Goal: Transaction & Acquisition: Purchase product/service

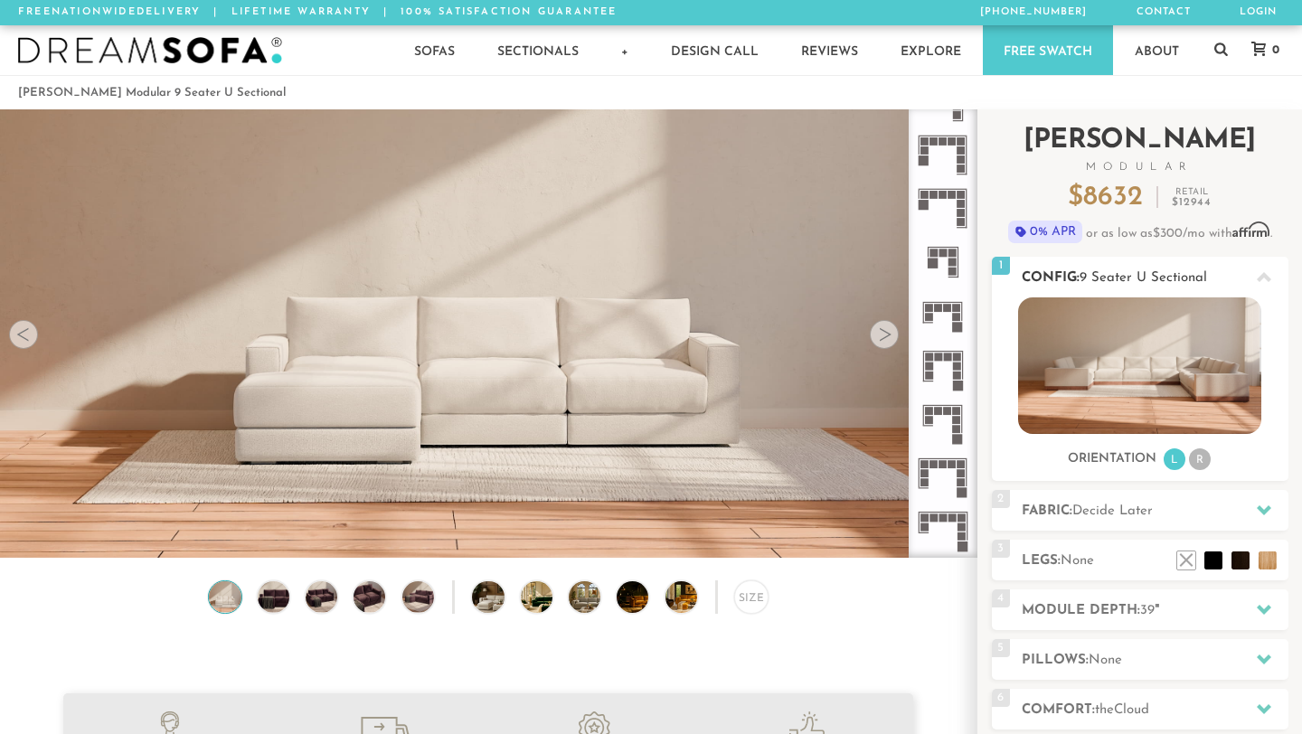
click at [1202, 461] on li "R" at bounding box center [1200, 459] width 22 height 22
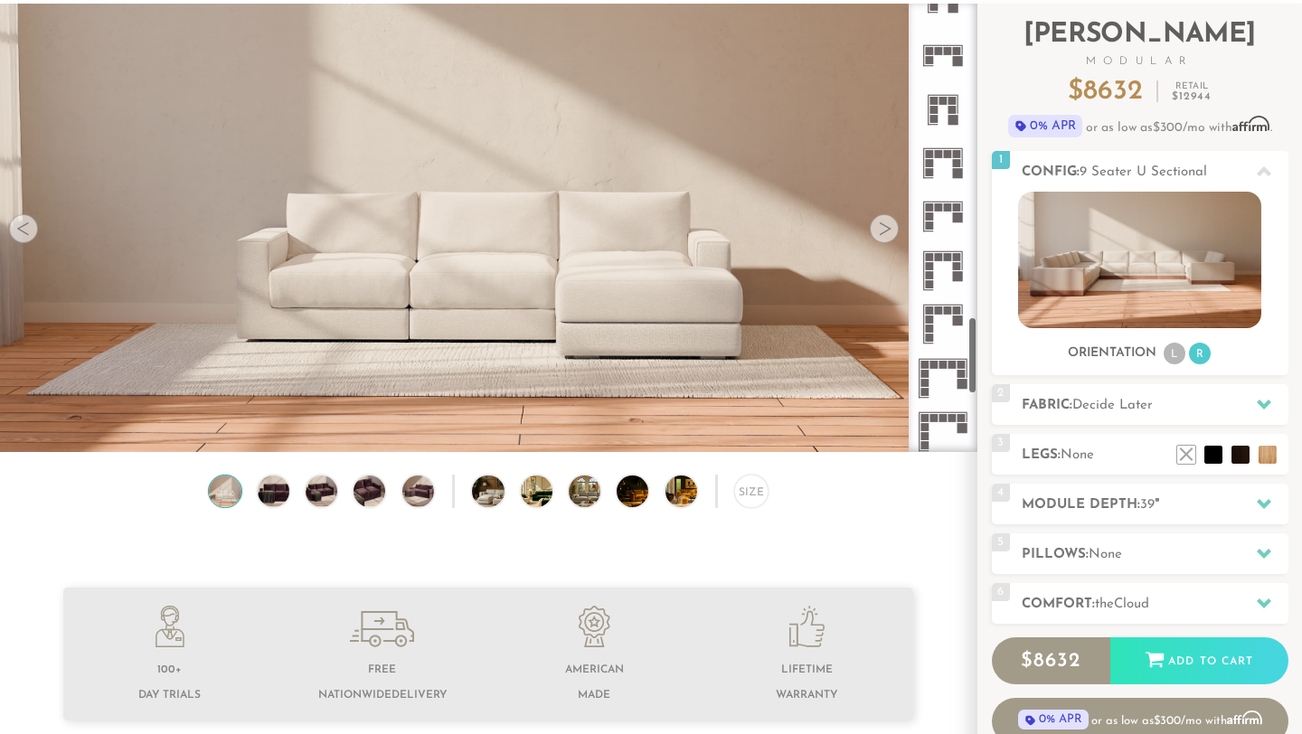
scroll to position [1795, 0]
click at [944, 221] on icon at bounding box center [942, 220] width 53 height 53
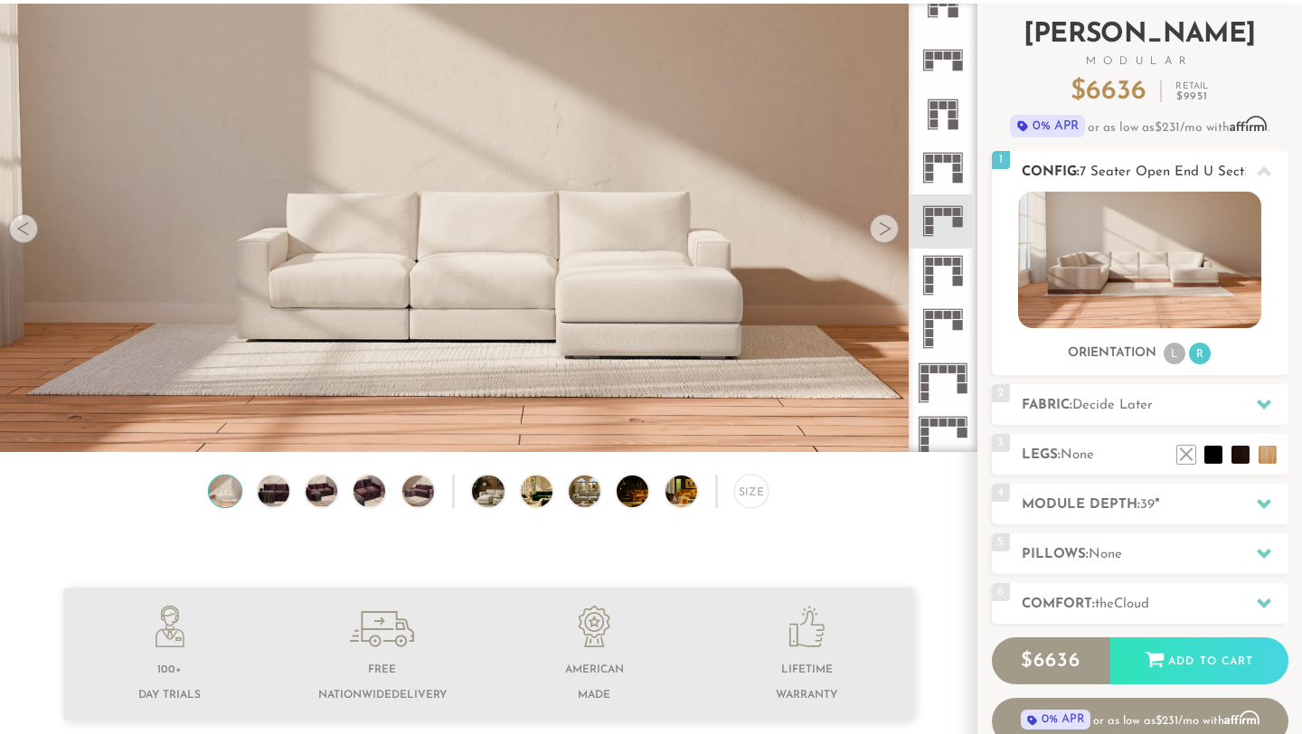
click at [1121, 244] on img at bounding box center [1139, 260] width 243 height 136
click at [958, 220] on rect at bounding box center [958, 223] width 10 height 10
click at [1137, 267] on img at bounding box center [1139, 260] width 243 height 136
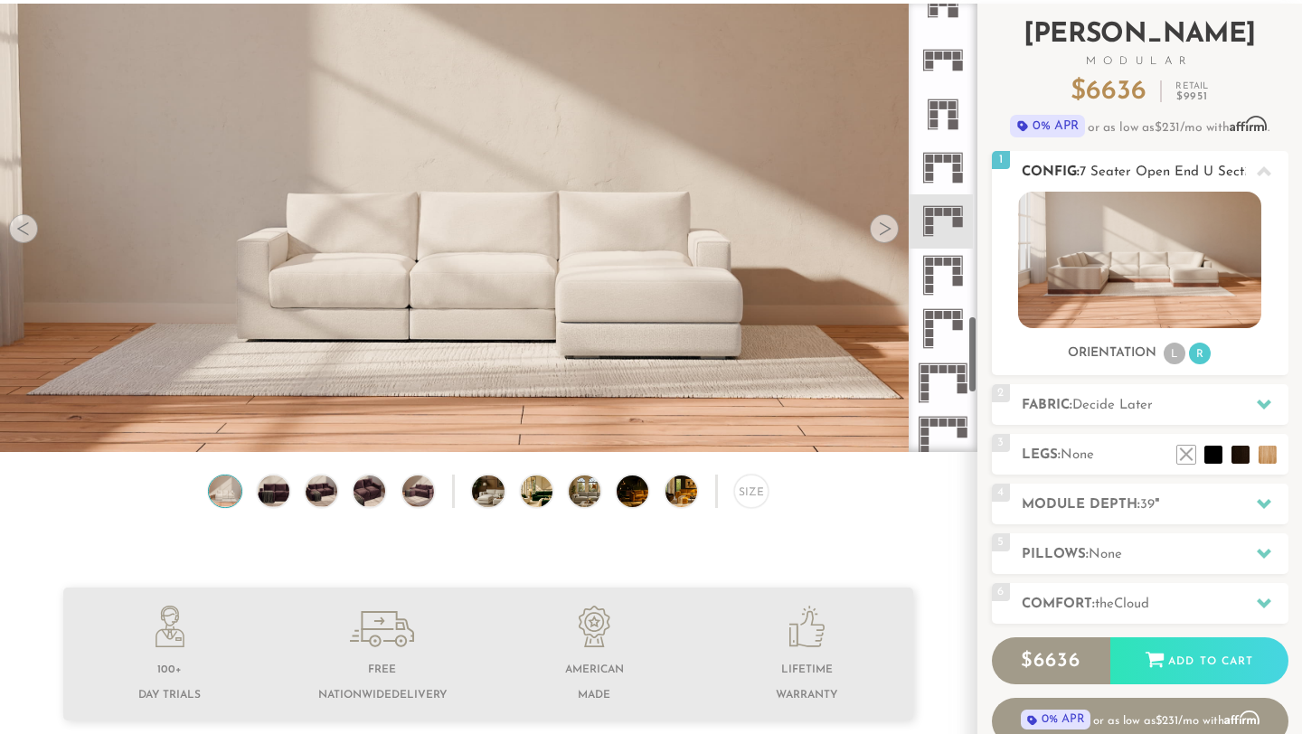
click at [1123, 284] on img at bounding box center [1139, 260] width 243 height 136
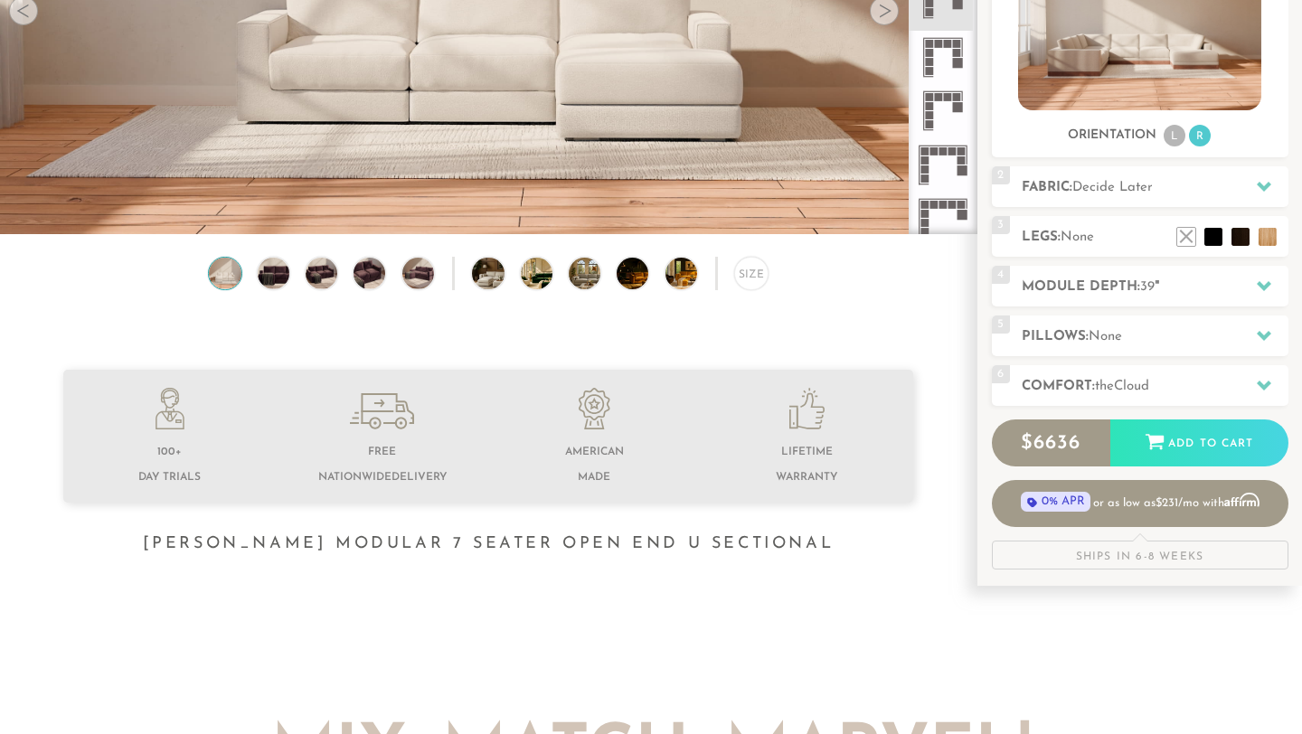
scroll to position [326, 0]
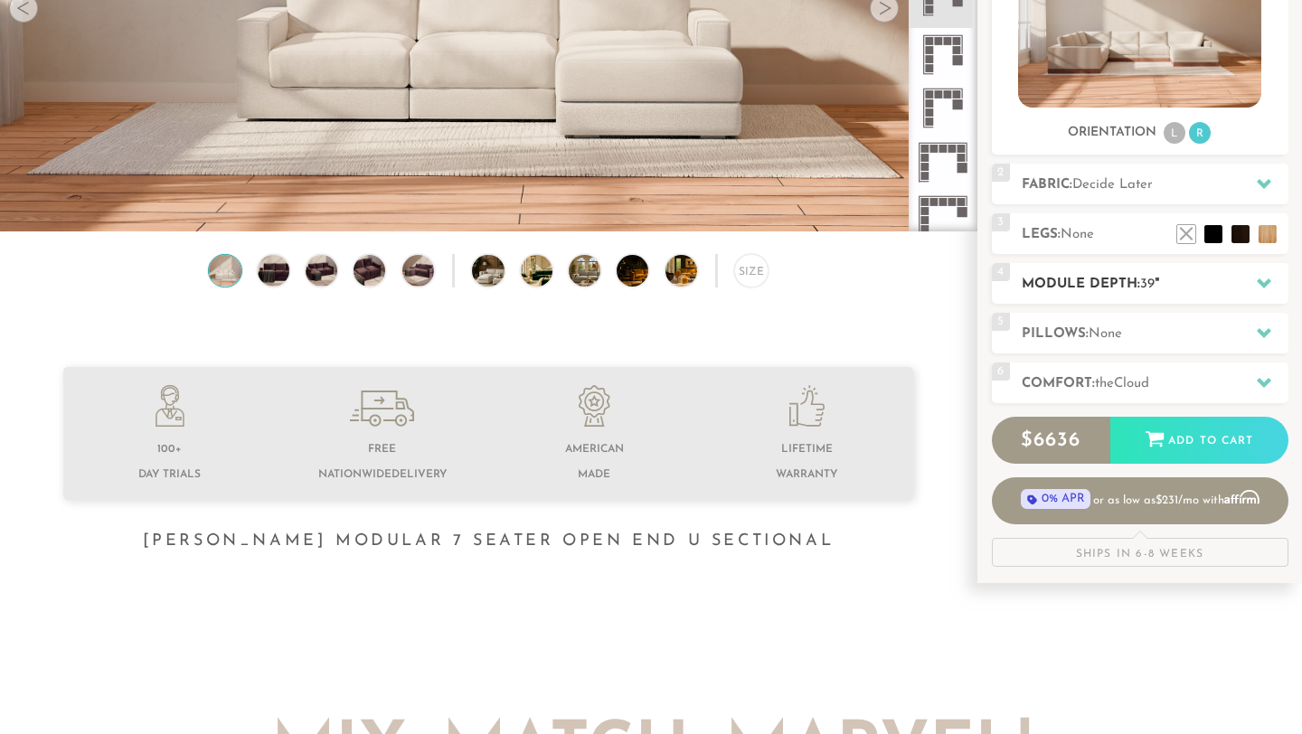
click at [1184, 287] on h2 "Module Depth: 39 "" at bounding box center [1154, 284] width 267 height 21
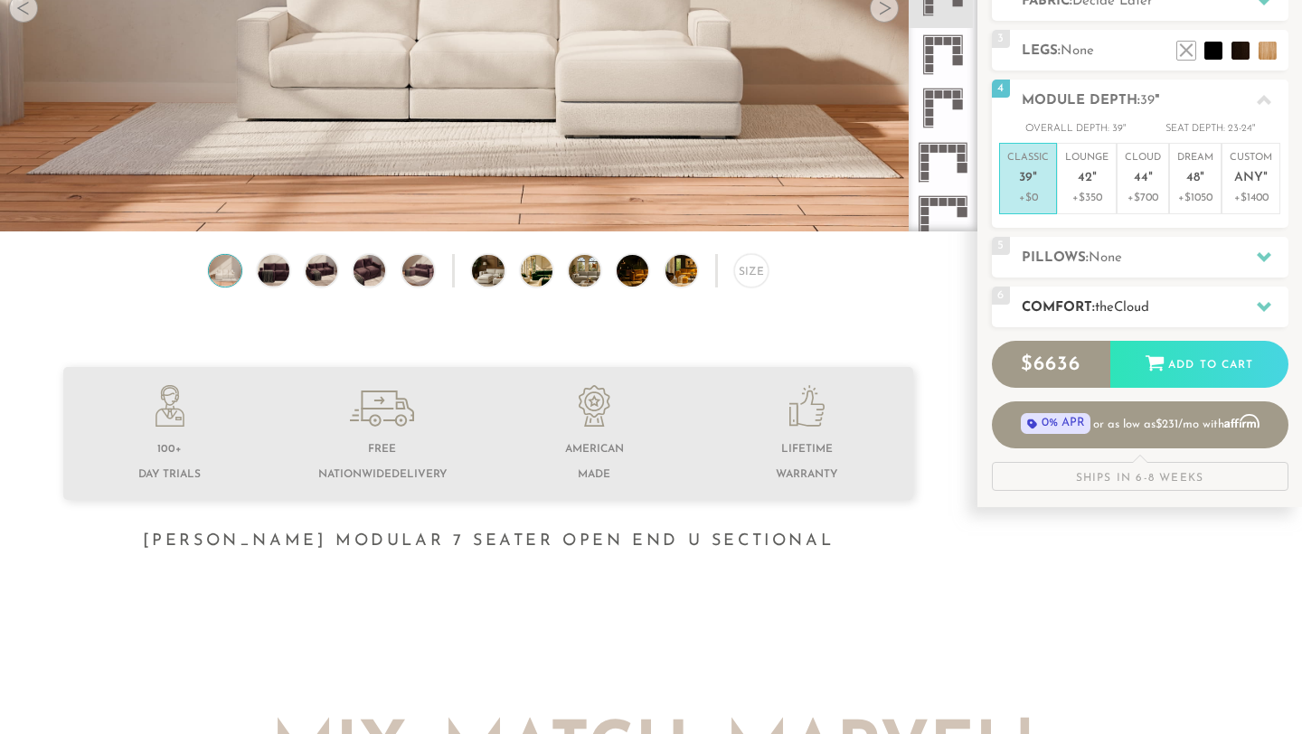
click at [1186, 301] on h2 "Comfort: the Cloud" at bounding box center [1154, 307] width 267 height 21
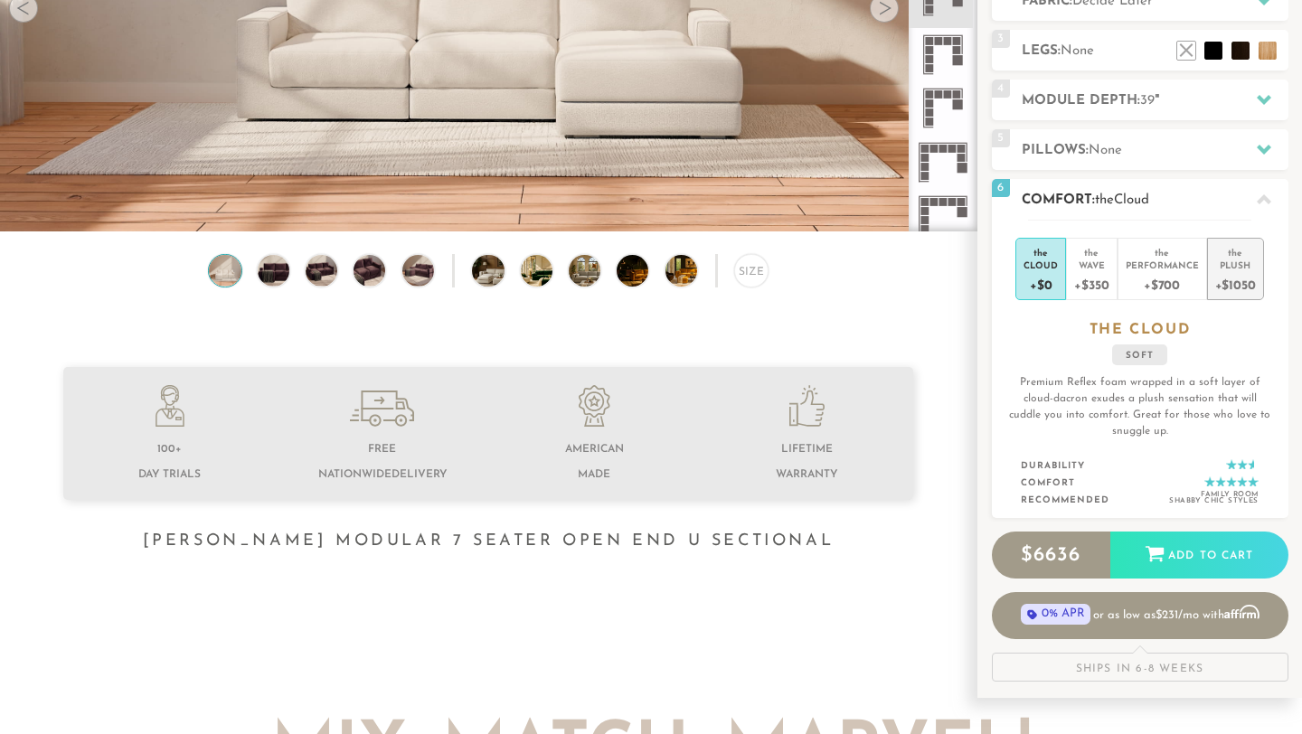
click at [1234, 289] on div "+$1050" at bounding box center [1235, 284] width 41 height 26
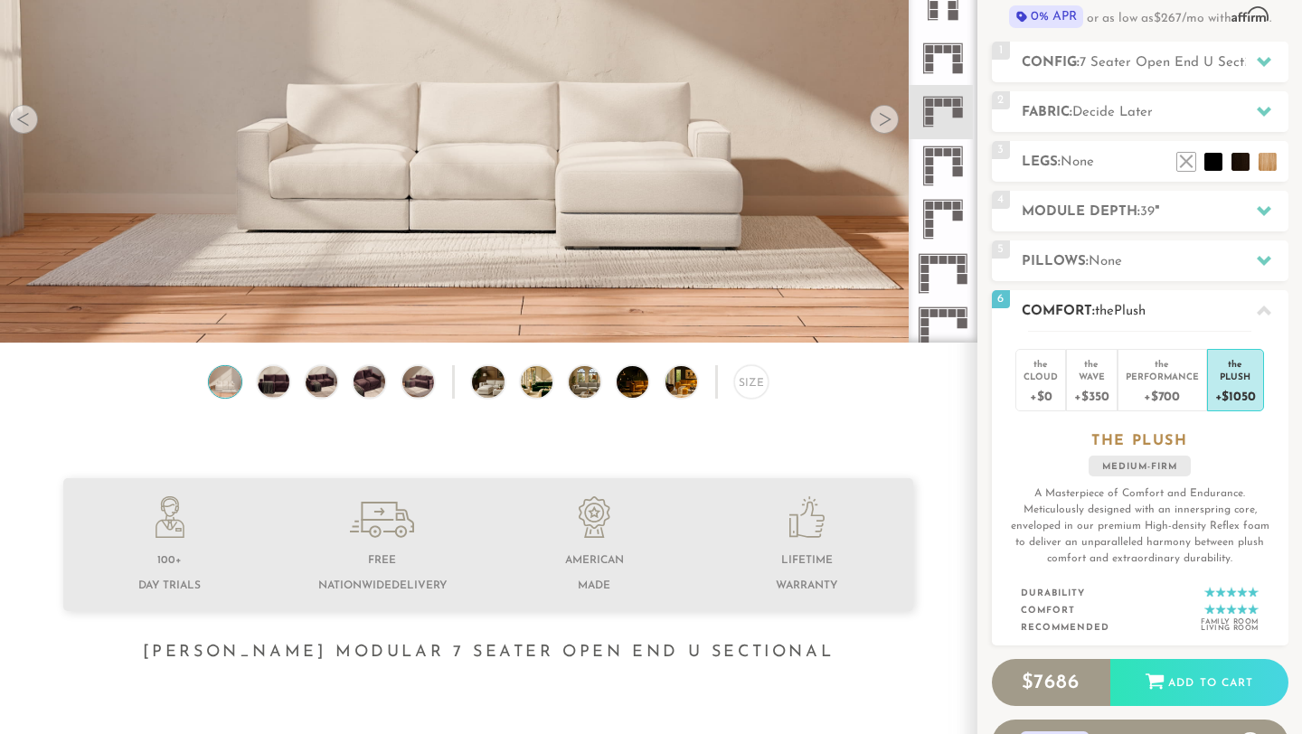
scroll to position [216, 0]
click at [1256, 211] on icon at bounding box center [1263, 209] width 14 height 14
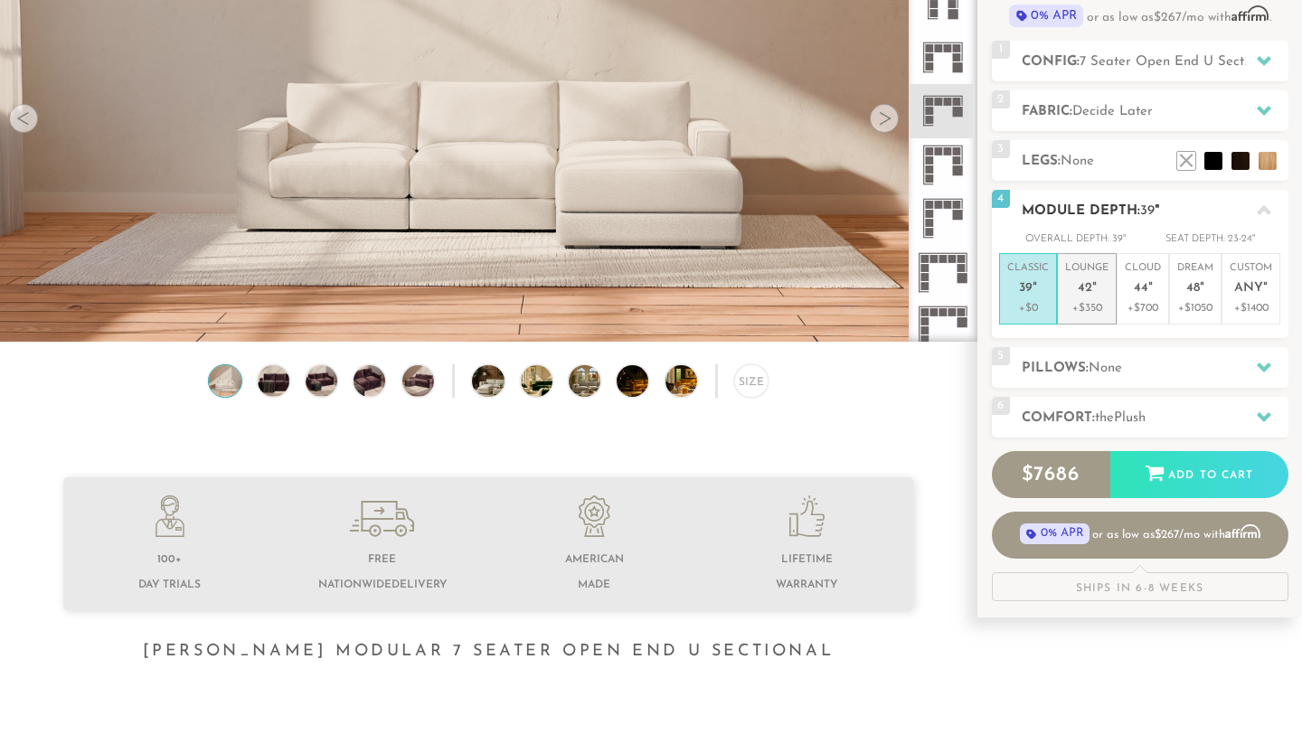
click at [1099, 306] on p "+$350" at bounding box center [1086, 308] width 43 height 16
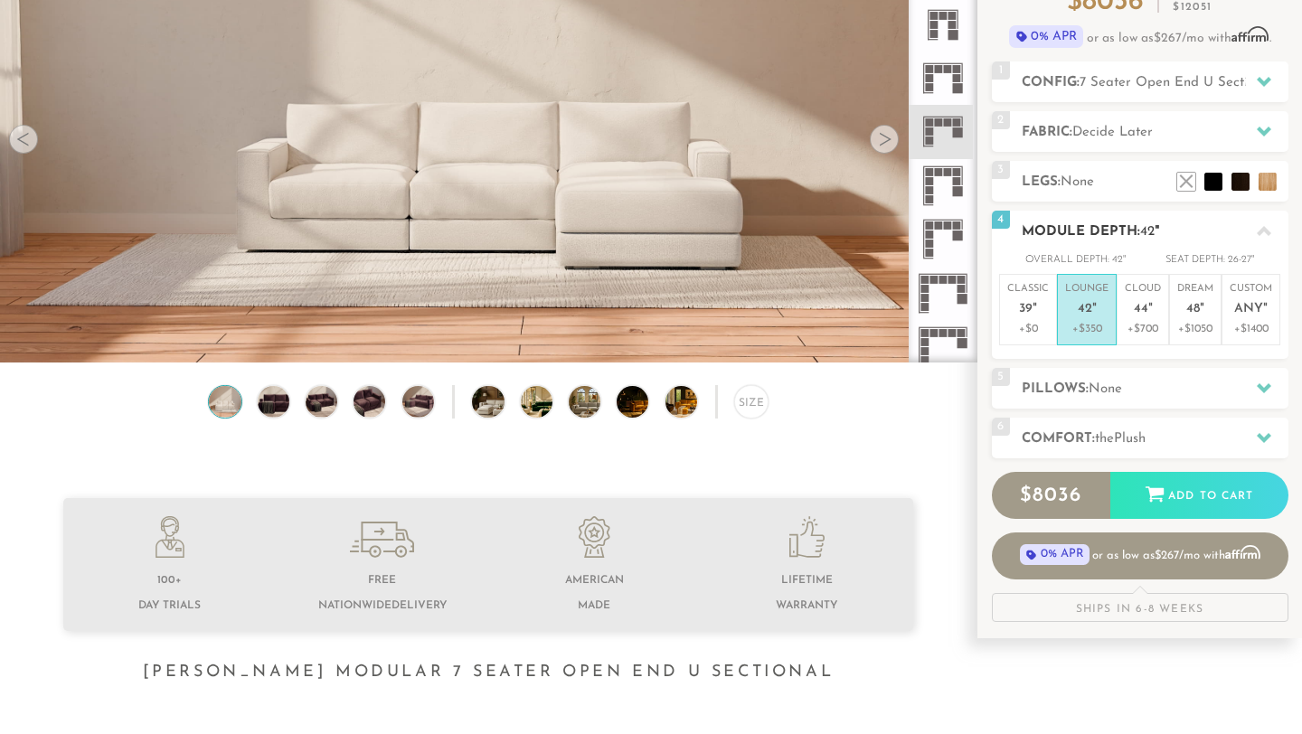
scroll to position [179, 0]
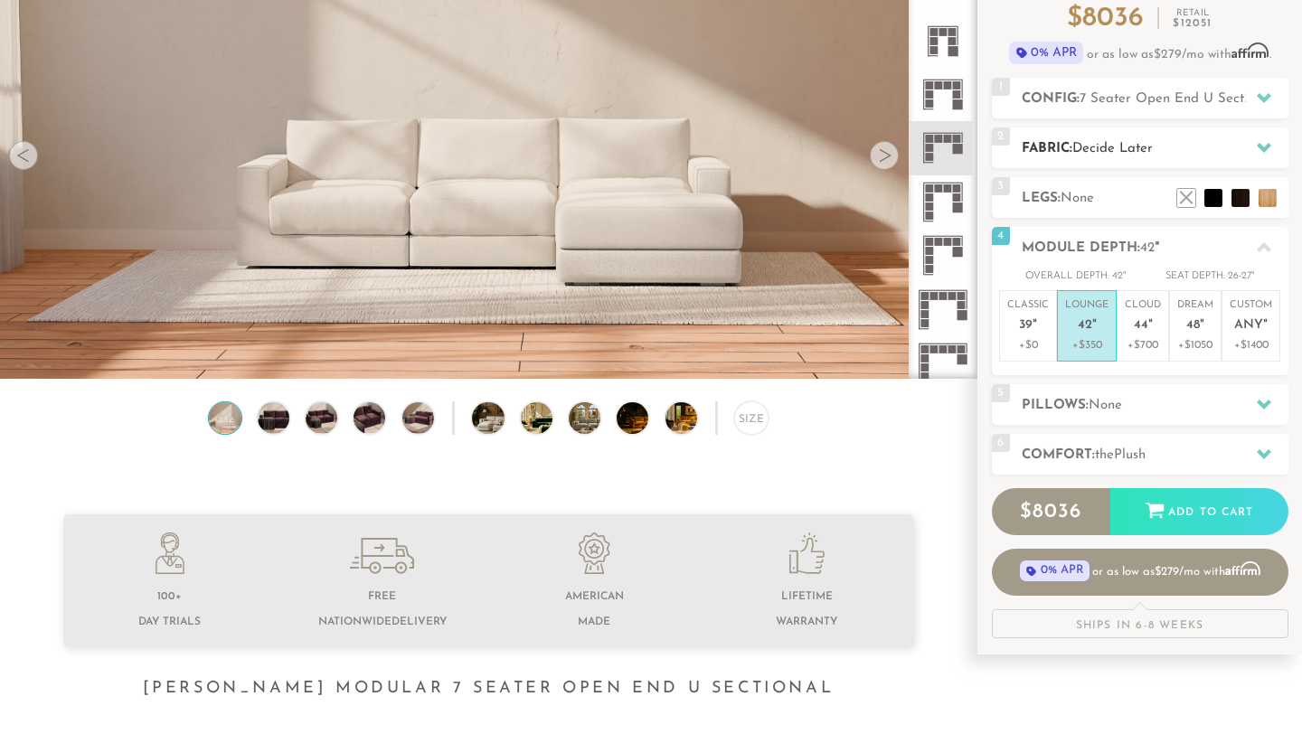
click at [1174, 153] on h2 "Fabric: Decide Later" at bounding box center [1154, 148] width 267 height 21
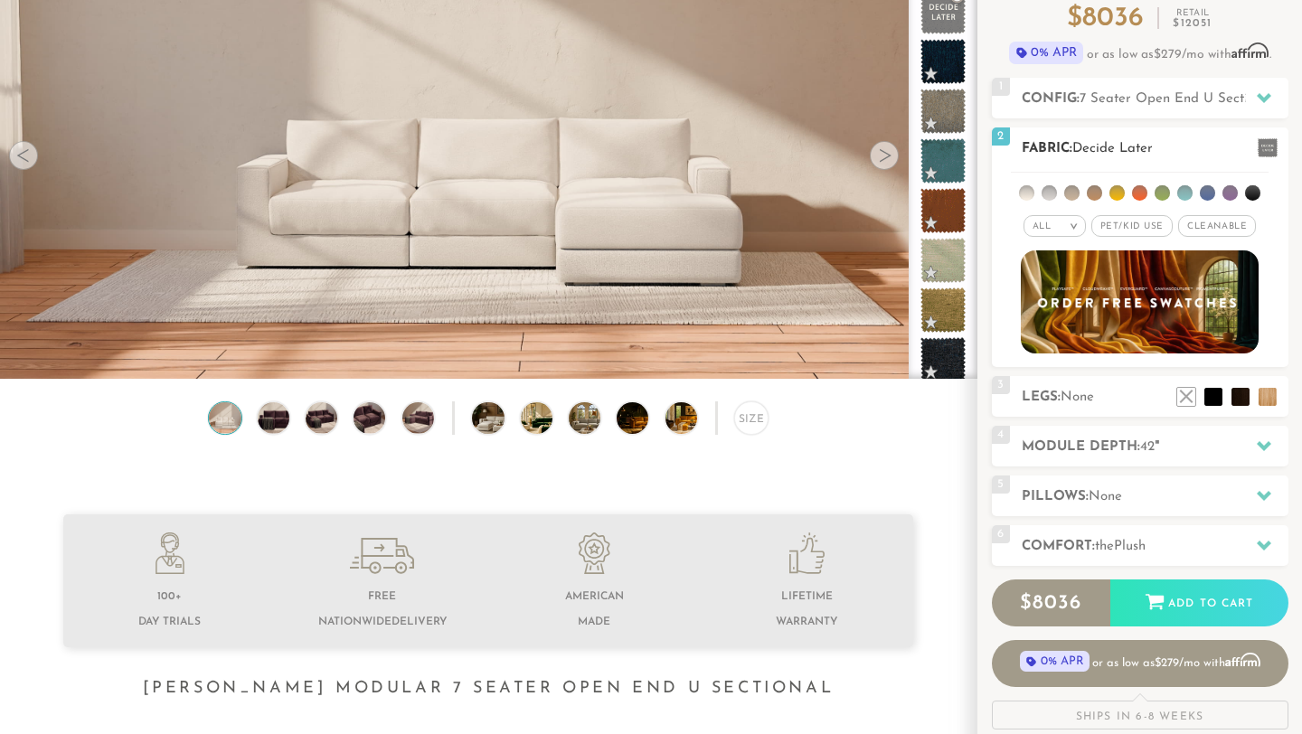
click at [1163, 223] on span "Pet/Kid Use x" at bounding box center [1131, 226] width 81 height 22
click at [1202, 227] on span "Cleanable x" at bounding box center [1223, 226] width 78 height 22
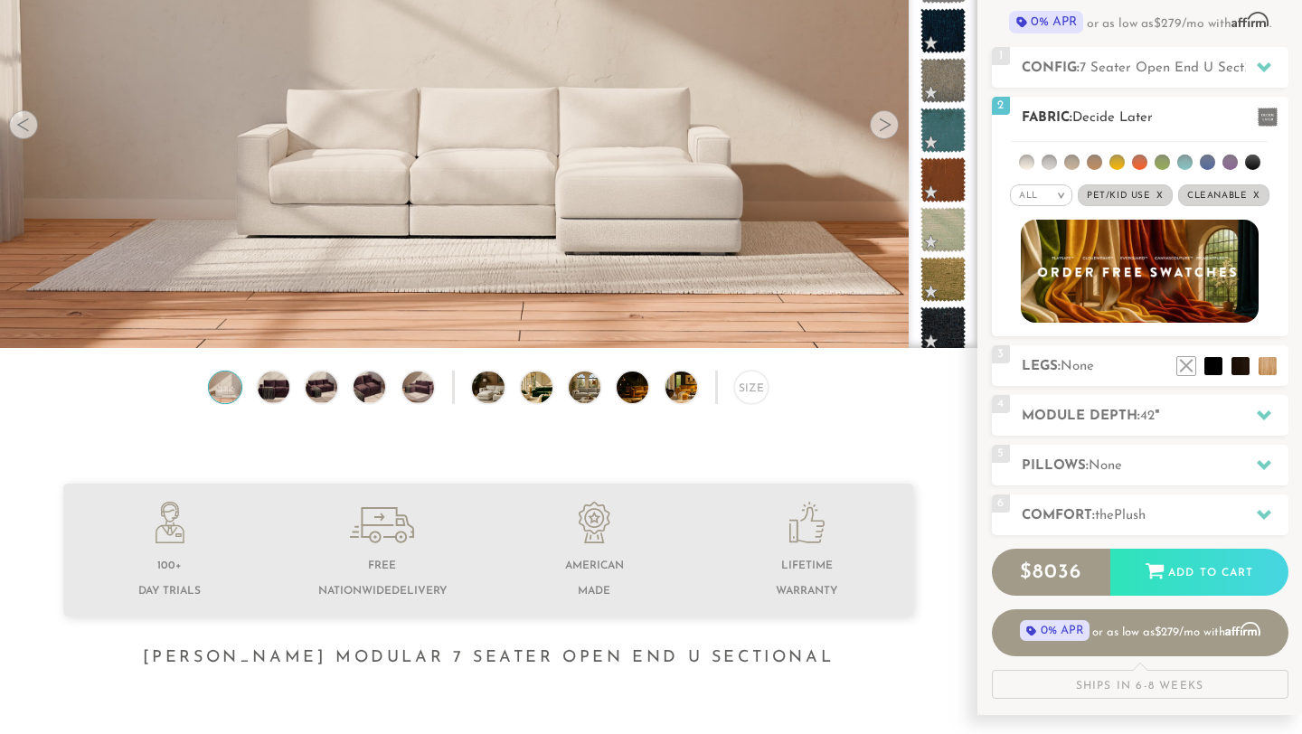
scroll to position [214, 0]
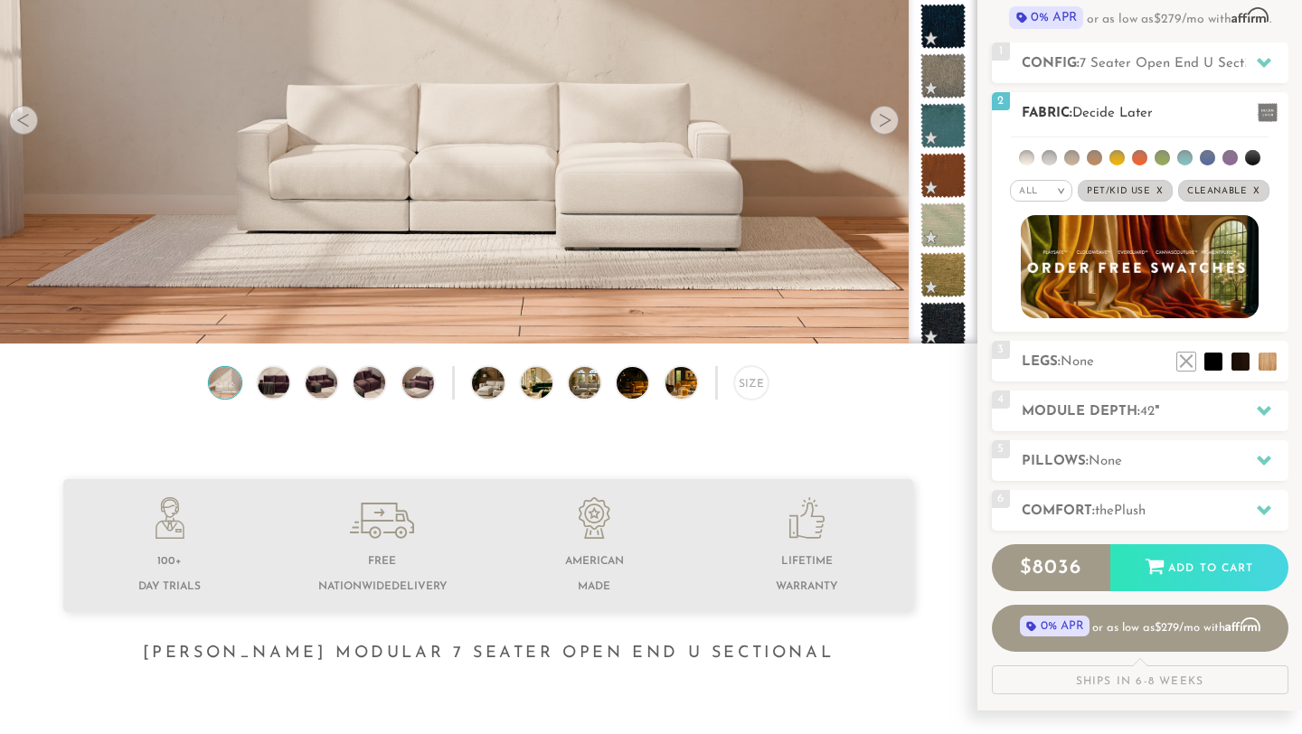
click at [1121, 258] on img at bounding box center [1139, 267] width 261 height 114
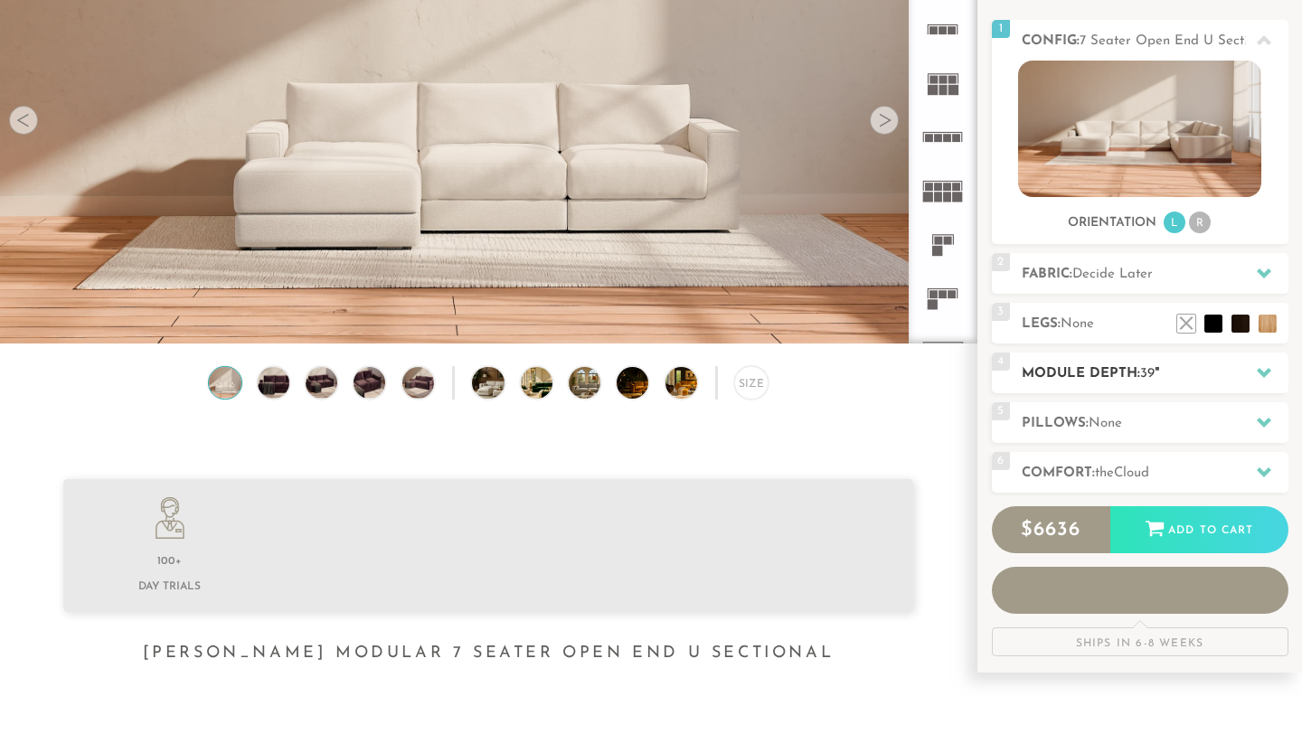
click at [1085, 377] on h2 "Module Depth: 39 "" at bounding box center [1154, 373] width 267 height 21
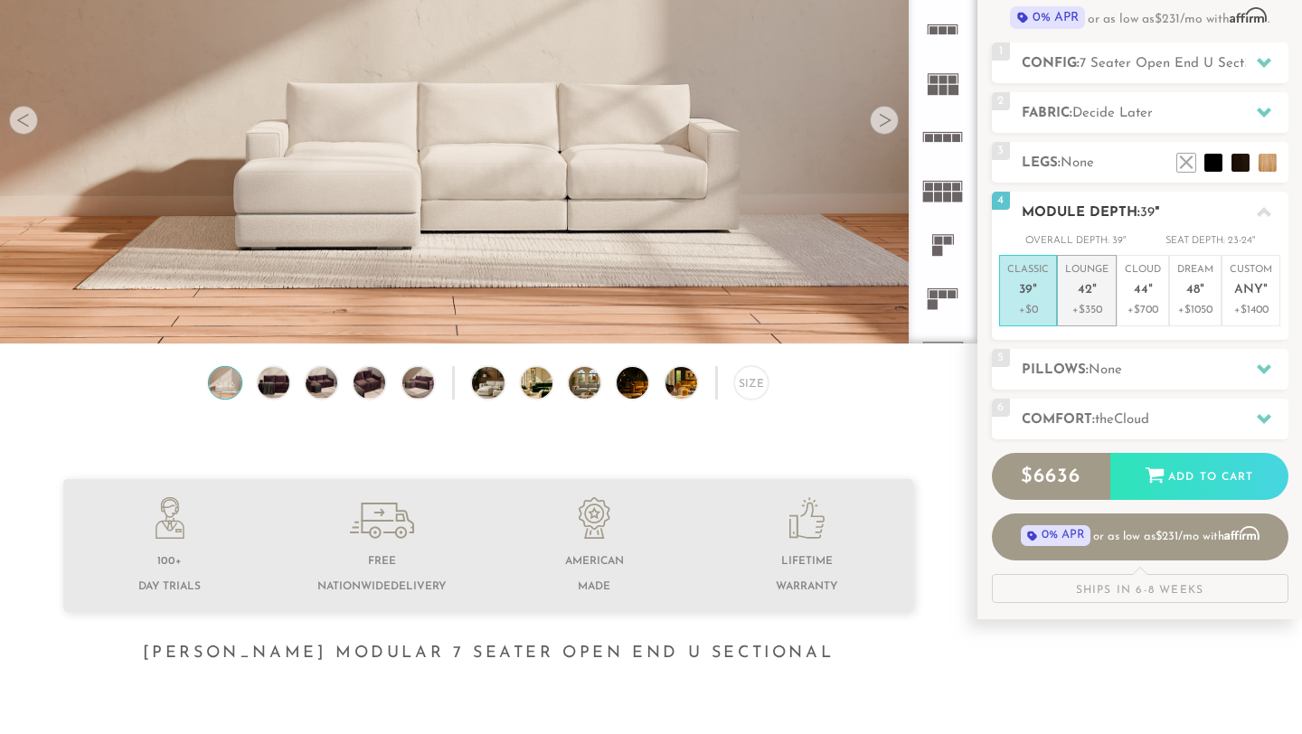
click at [1097, 318] on p "+$350" at bounding box center [1086, 310] width 43 height 16
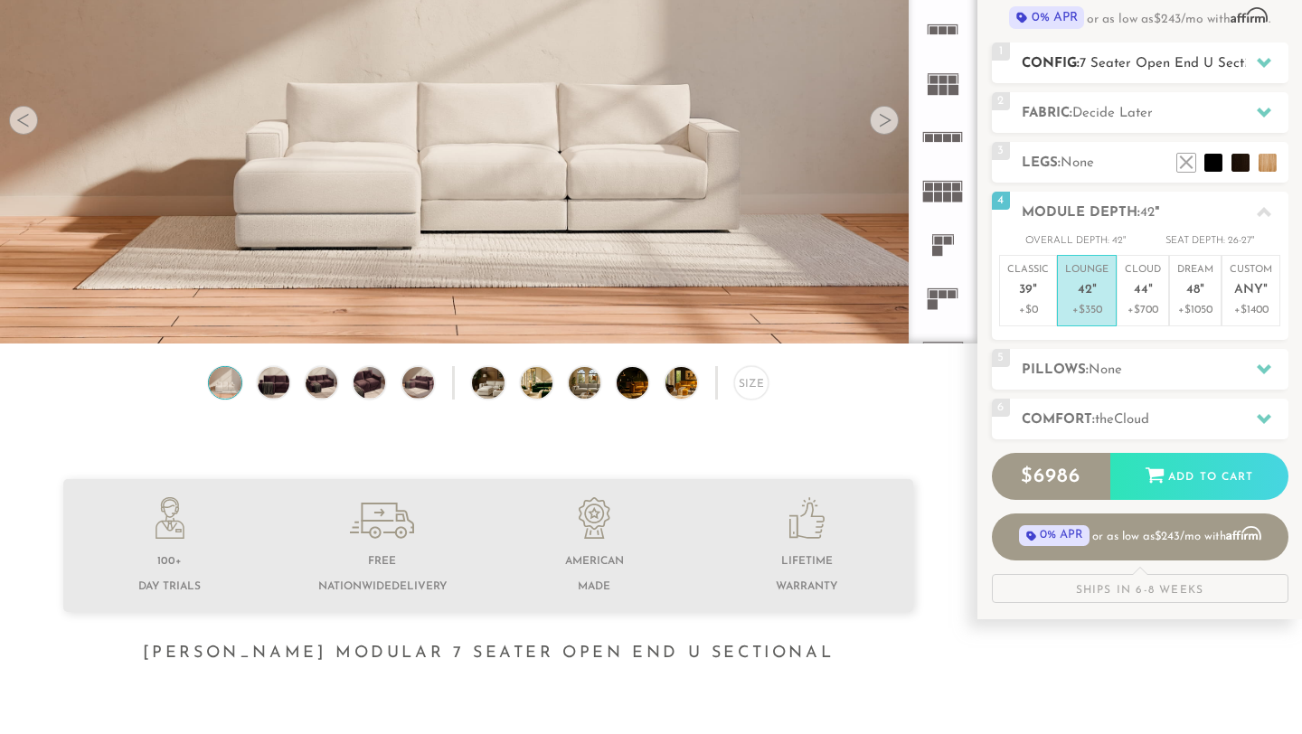
click at [1219, 75] on div "1 Config: 7 Seater Open End U Sectional R" at bounding box center [1140, 62] width 296 height 41
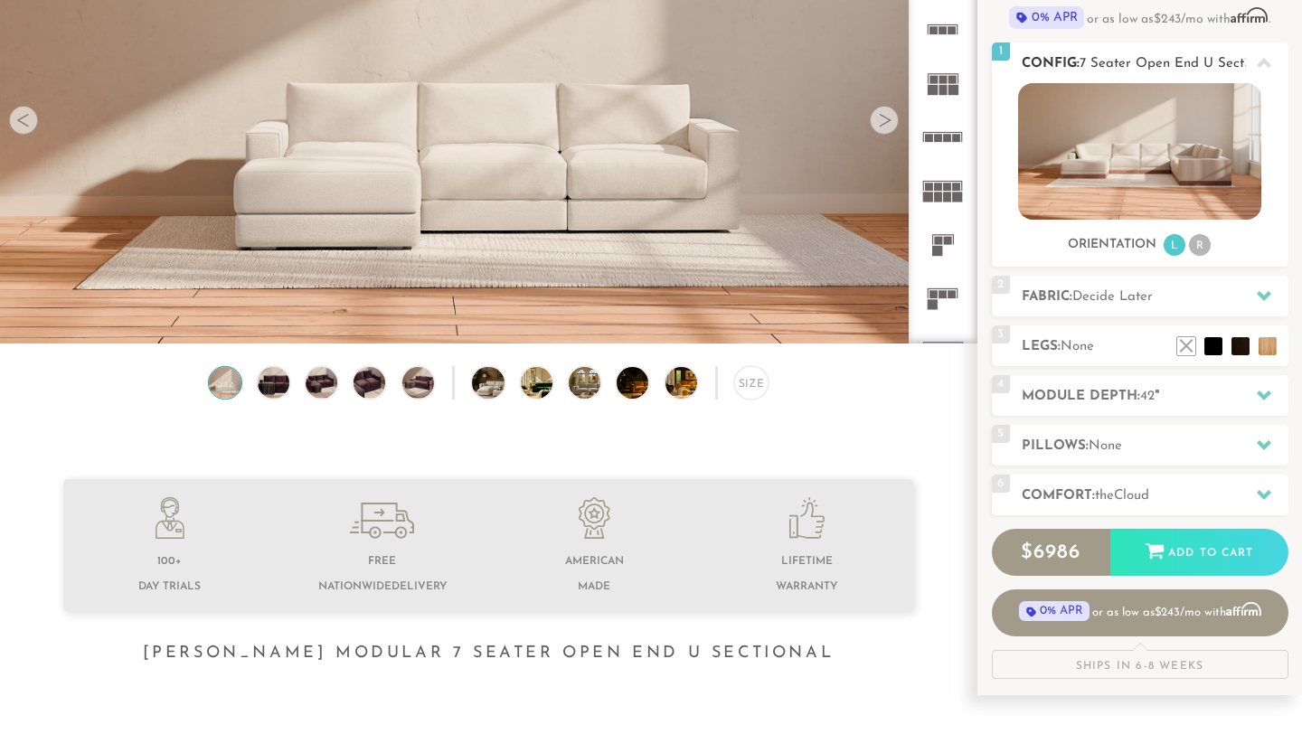
click at [1201, 249] on li "R" at bounding box center [1200, 245] width 22 height 22
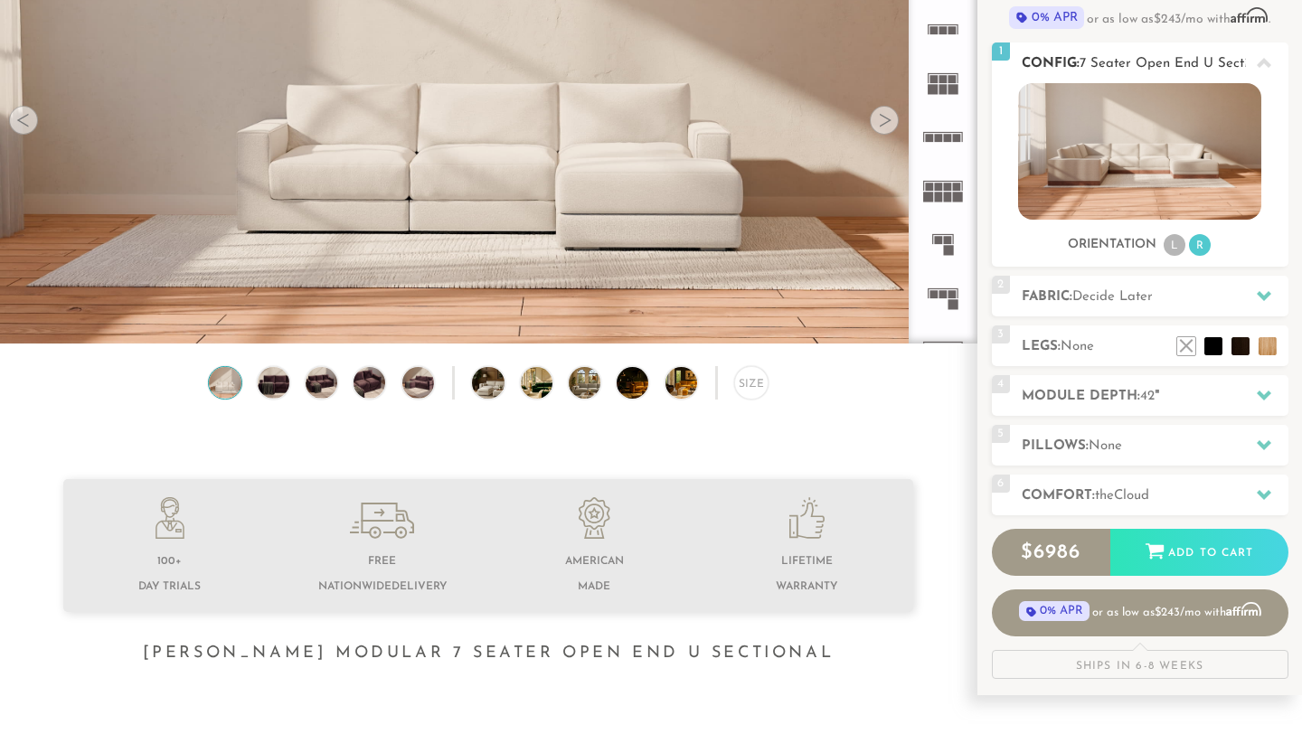
click at [1182, 186] on img at bounding box center [1139, 151] width 243 height 136
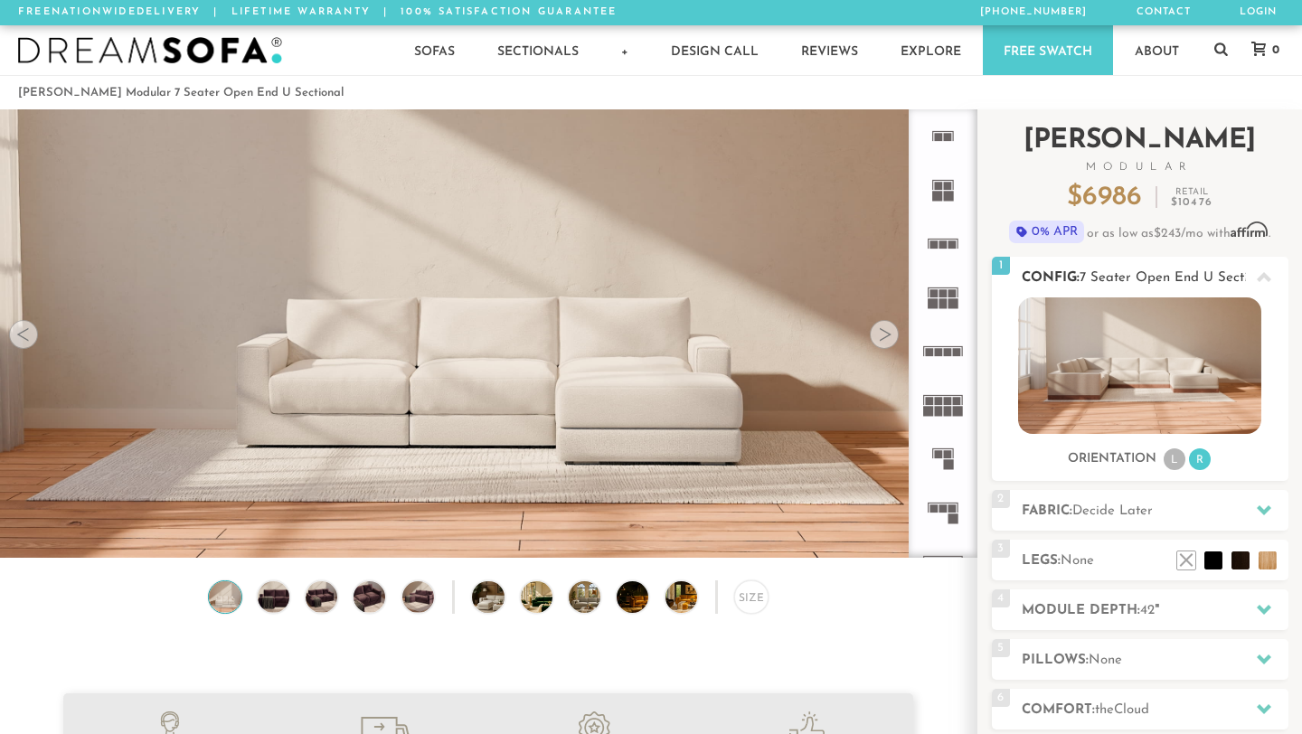
click at [1264, 274] on icon at bounding box center [1263, 277] width 14 height 10
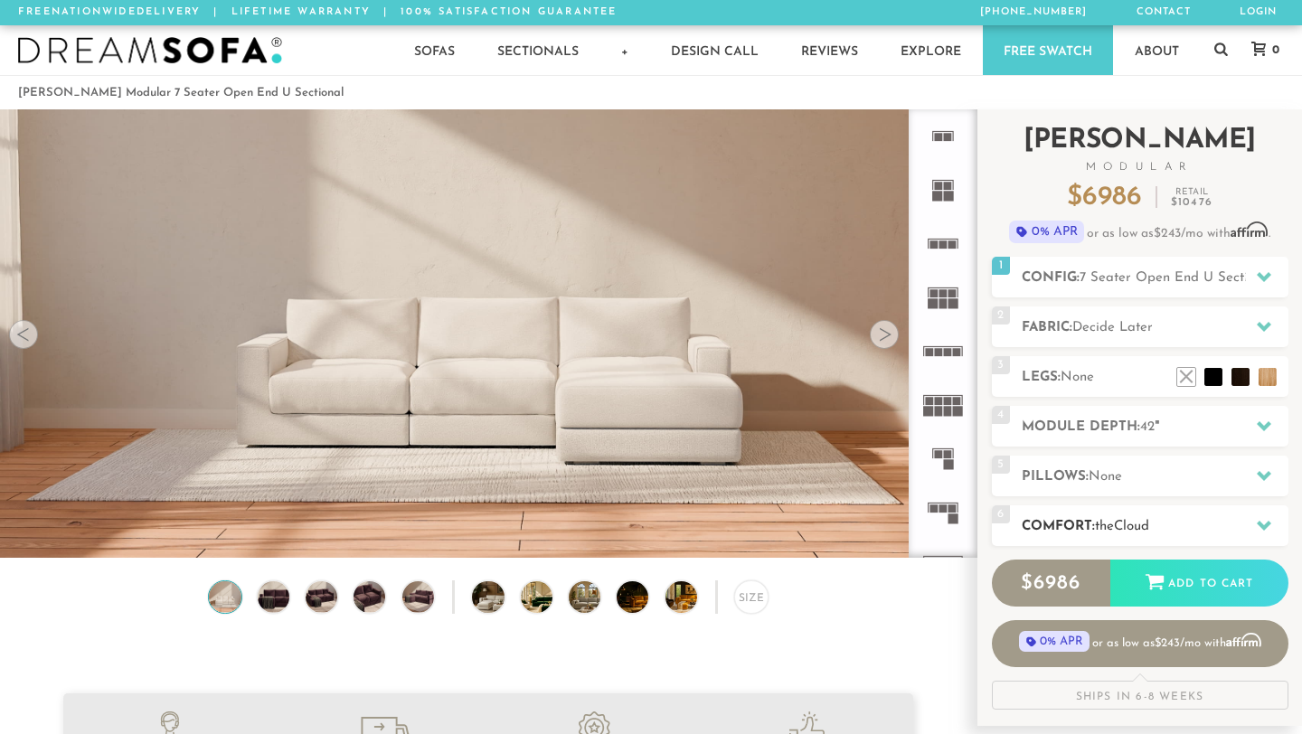
click at [1204, 532] on h2 "Comfort: the Cloud" at bounding box center [1154, 526] width 267 height 21
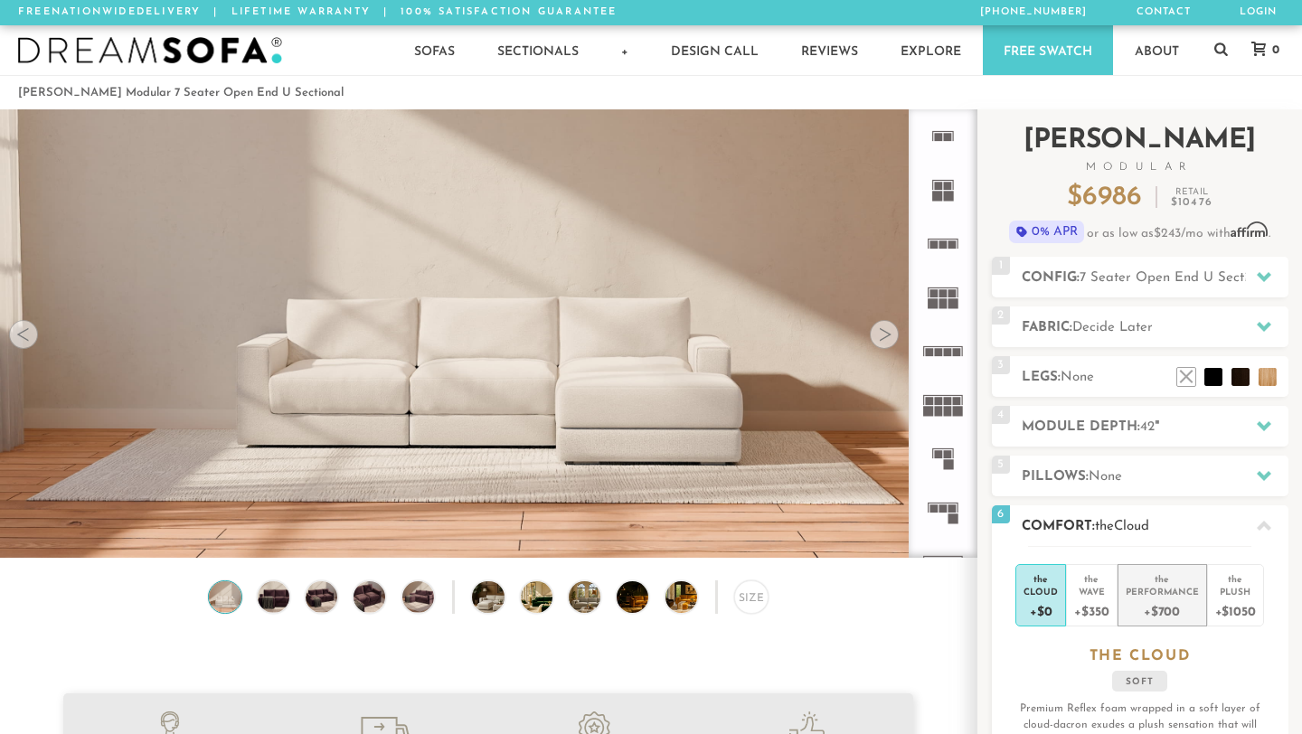
click at [1191, 606] on div "+$700" at bounding box center [1161, 610] width 73 height 26
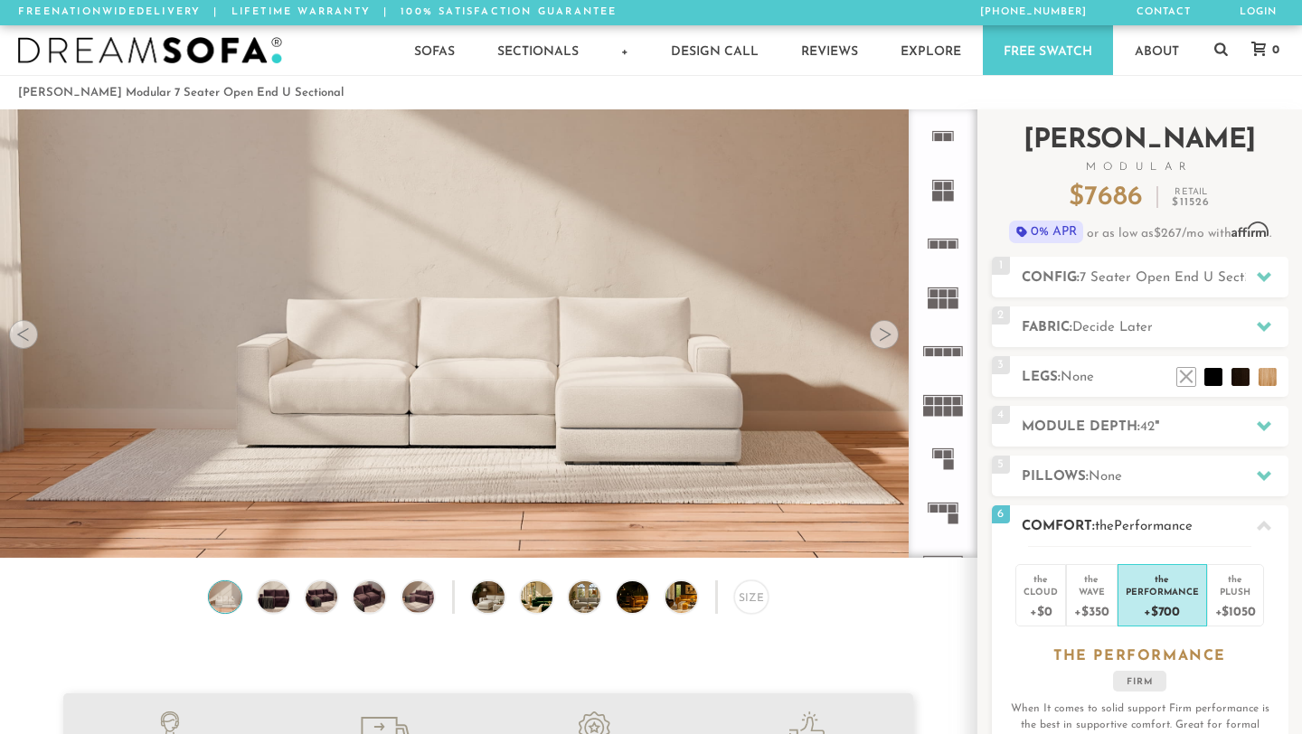
click at [1276, 531] on div at bounding box center [1264, 525] width 38 height 37
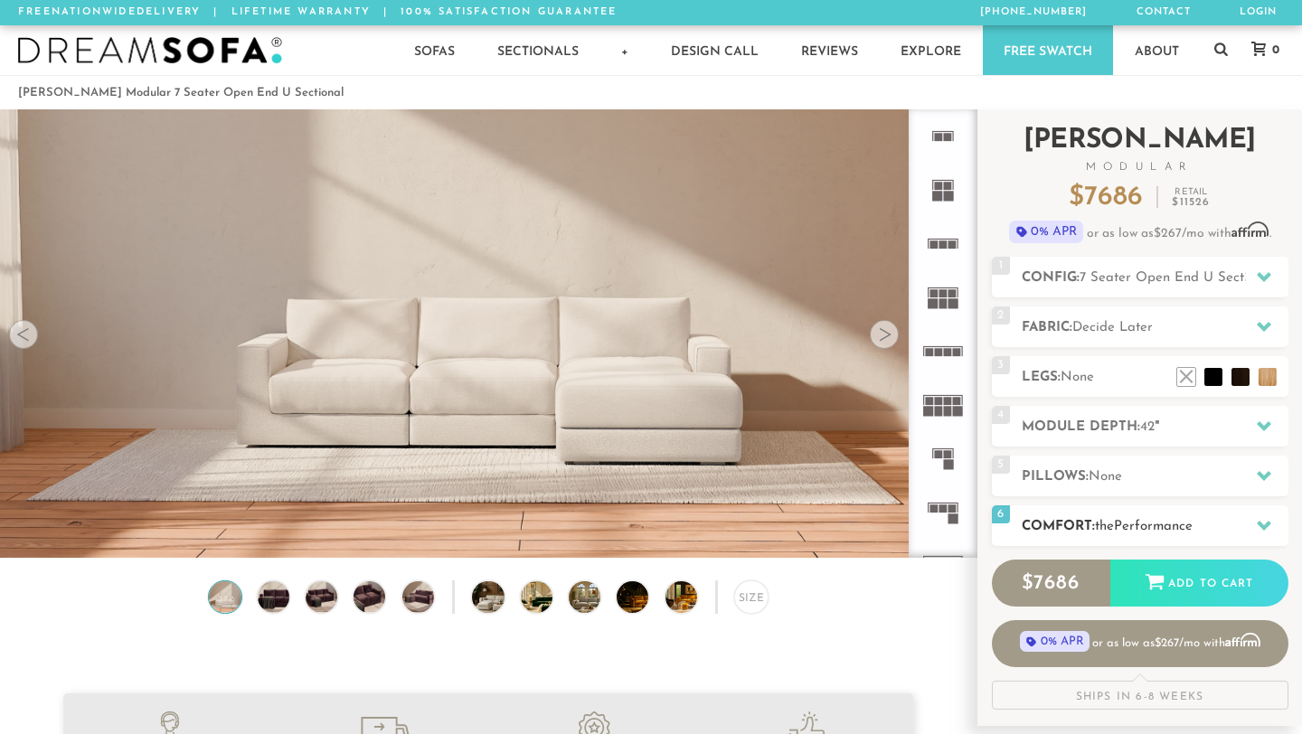
click at [1273, 529] on div at bounding box center [1264, 525] width 38 height 37
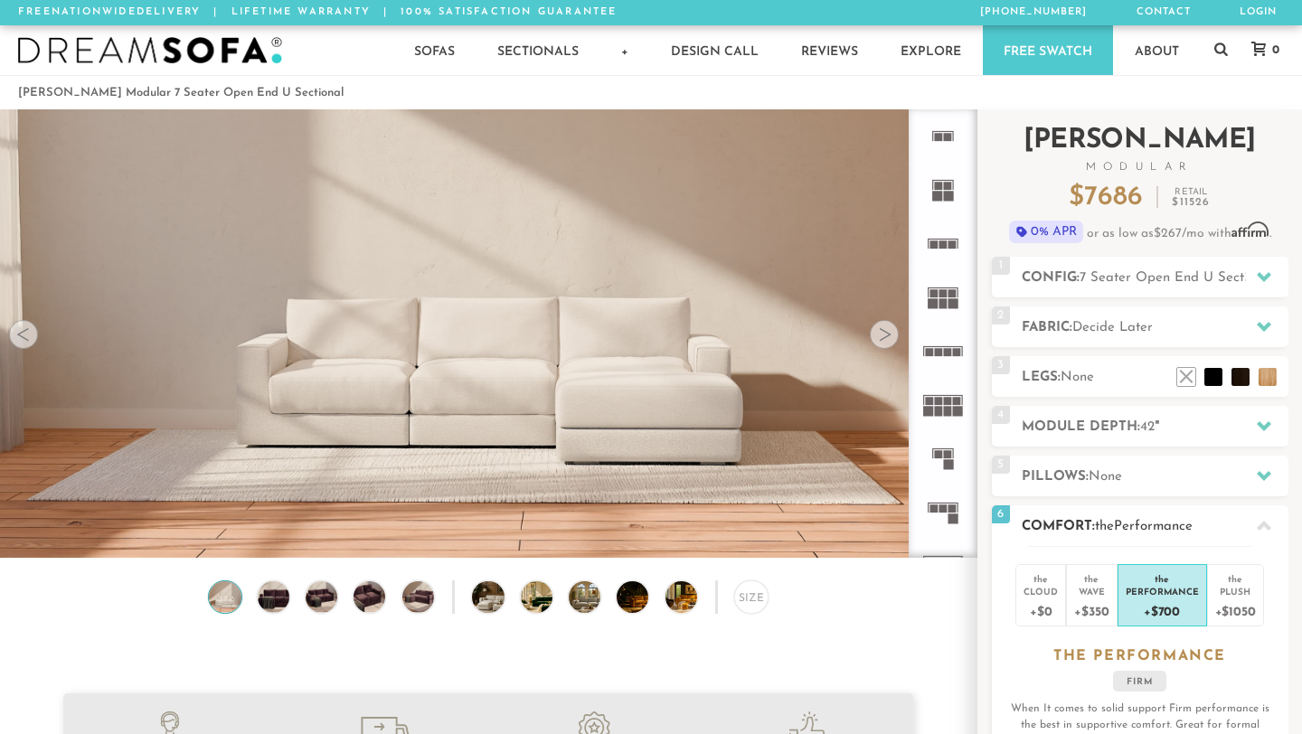
click at [1263, 585] on div "the Cloud +$0 the Wave +$350 the Performance +$700 the Plush +$1050 the PERFORM…" at bounding box center [1140, 687] width 296 height 283
click at [1240, 587] on div "Plush" at bounding box center [1235, 591] width 41 height 13
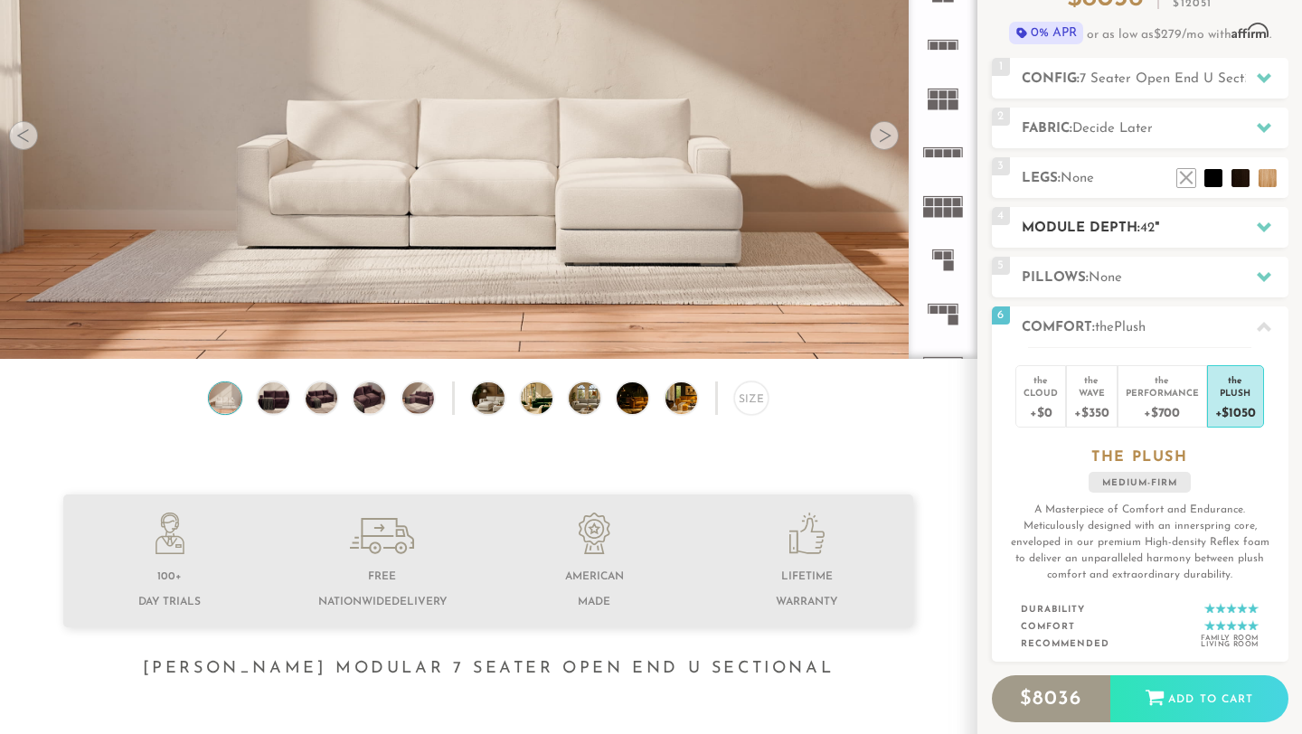
scroll to position [215, 0]
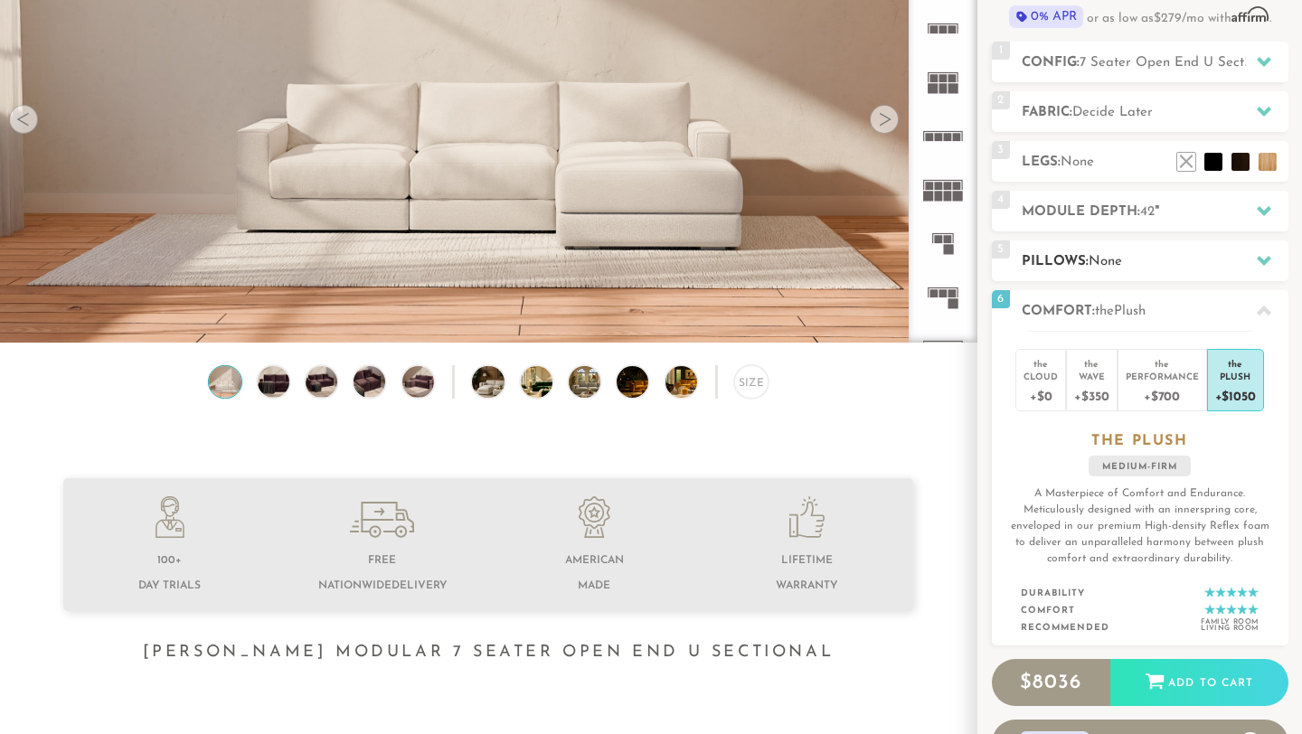
click at [1122, 255] on span "None" at bounding box center [1104, 262] width 33 height 14
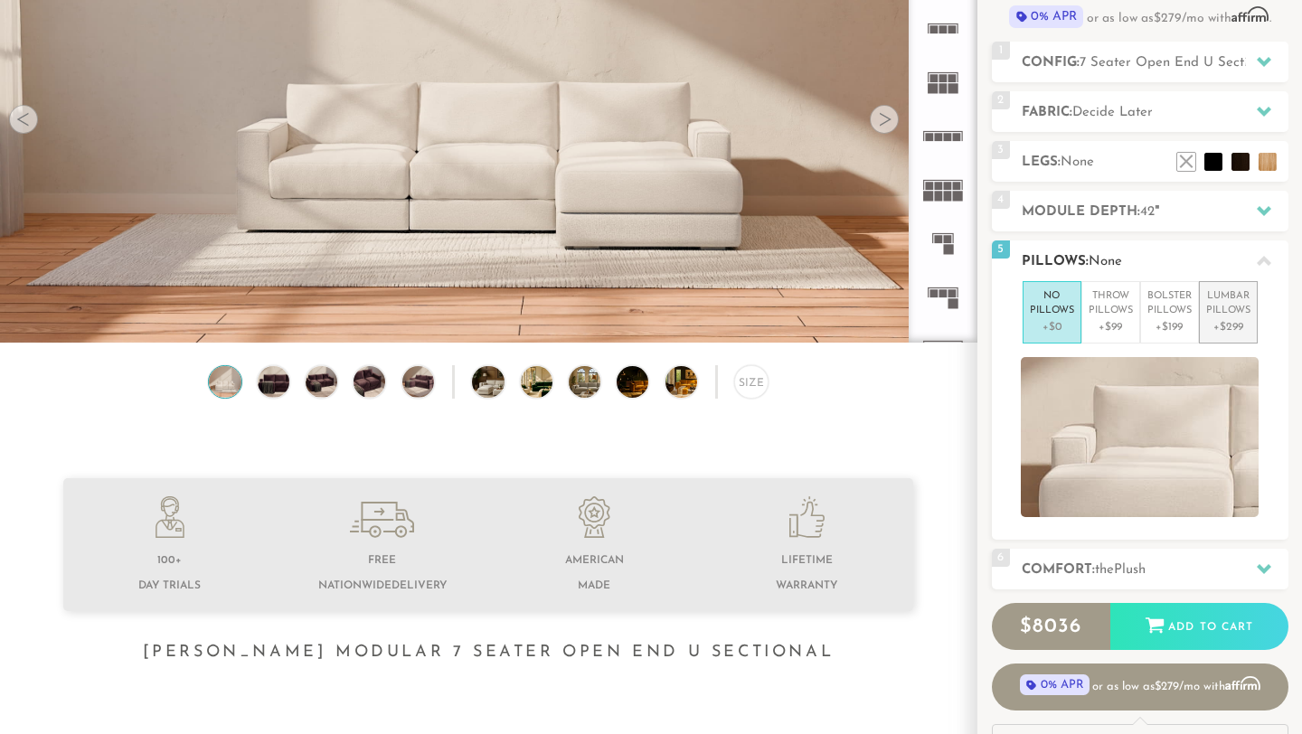
click at [1239, 313] on p "Lumbar Pillows" at bounding box center [1228, 304] width 44 height 30
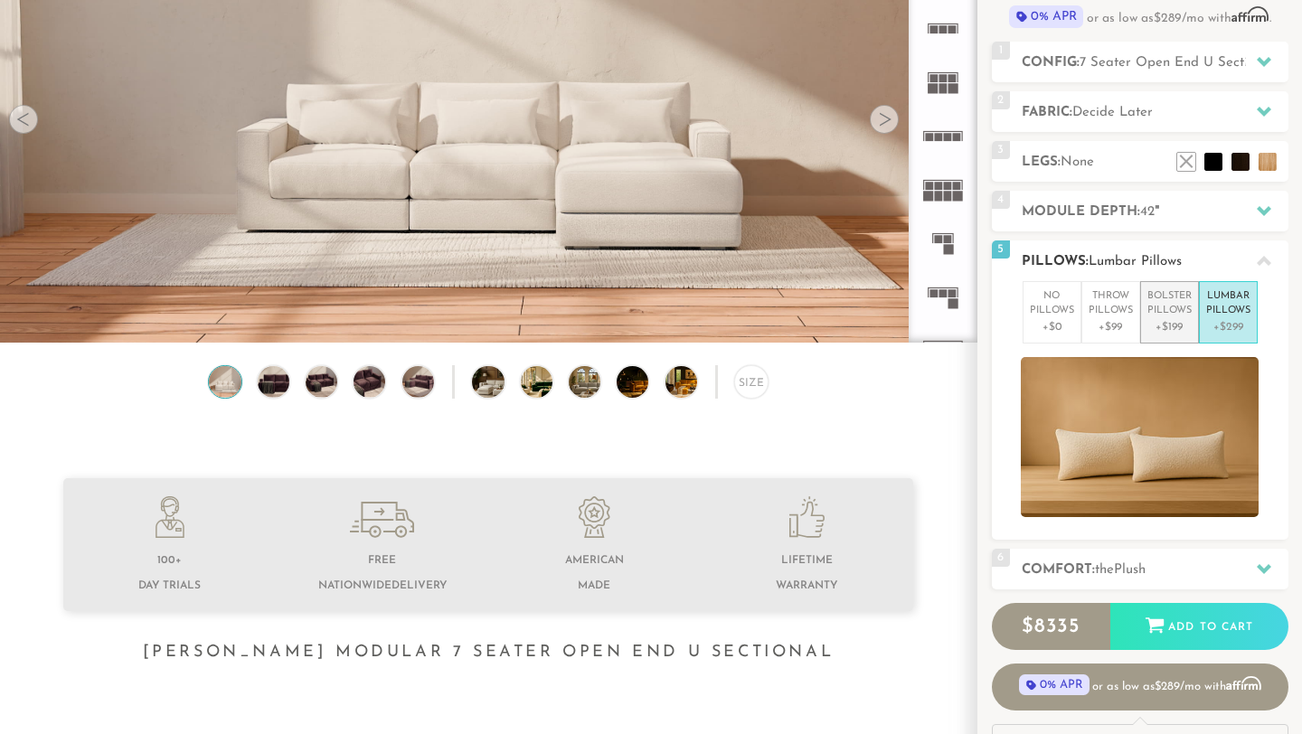
click at [1183, 312] on p "Bolster Pillows" at bounding box center [1169, 304] width 44 height 30
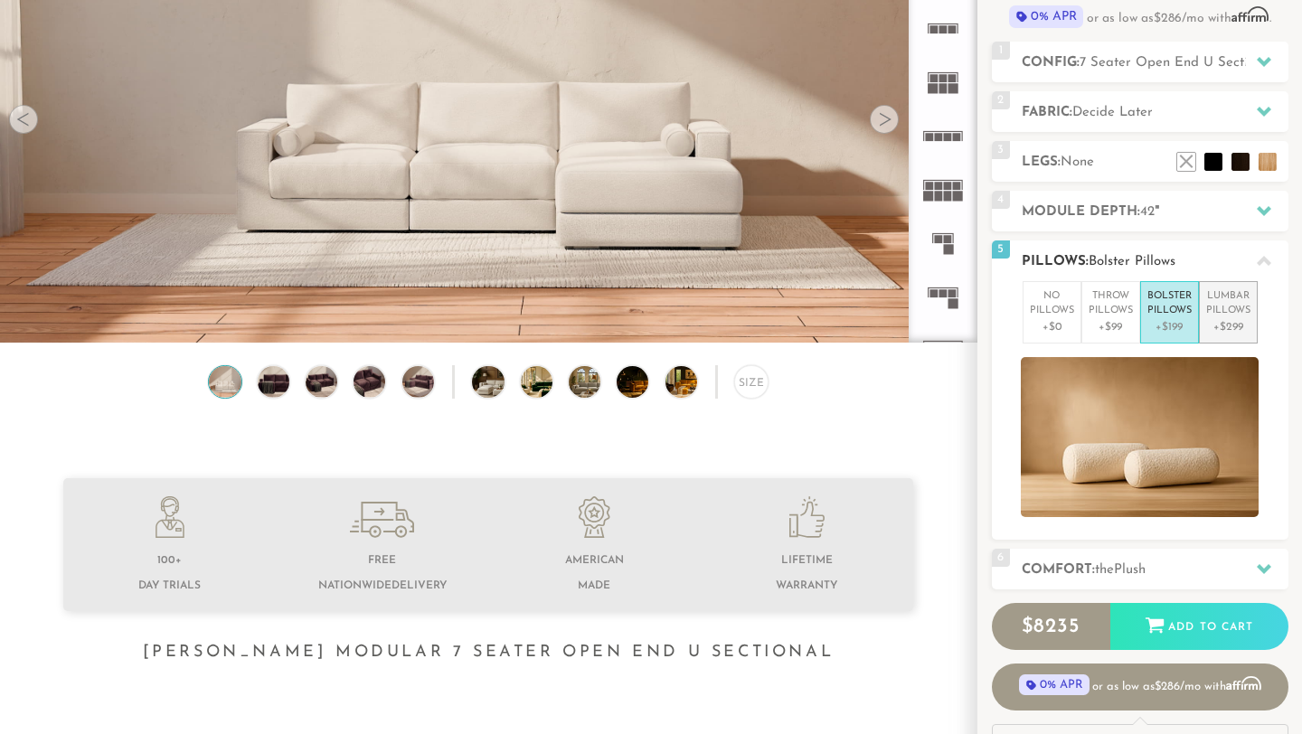
click at [1219, 314] on p "Lumbar Pillows" at bounding box center [1228, 304] width 44 height 30
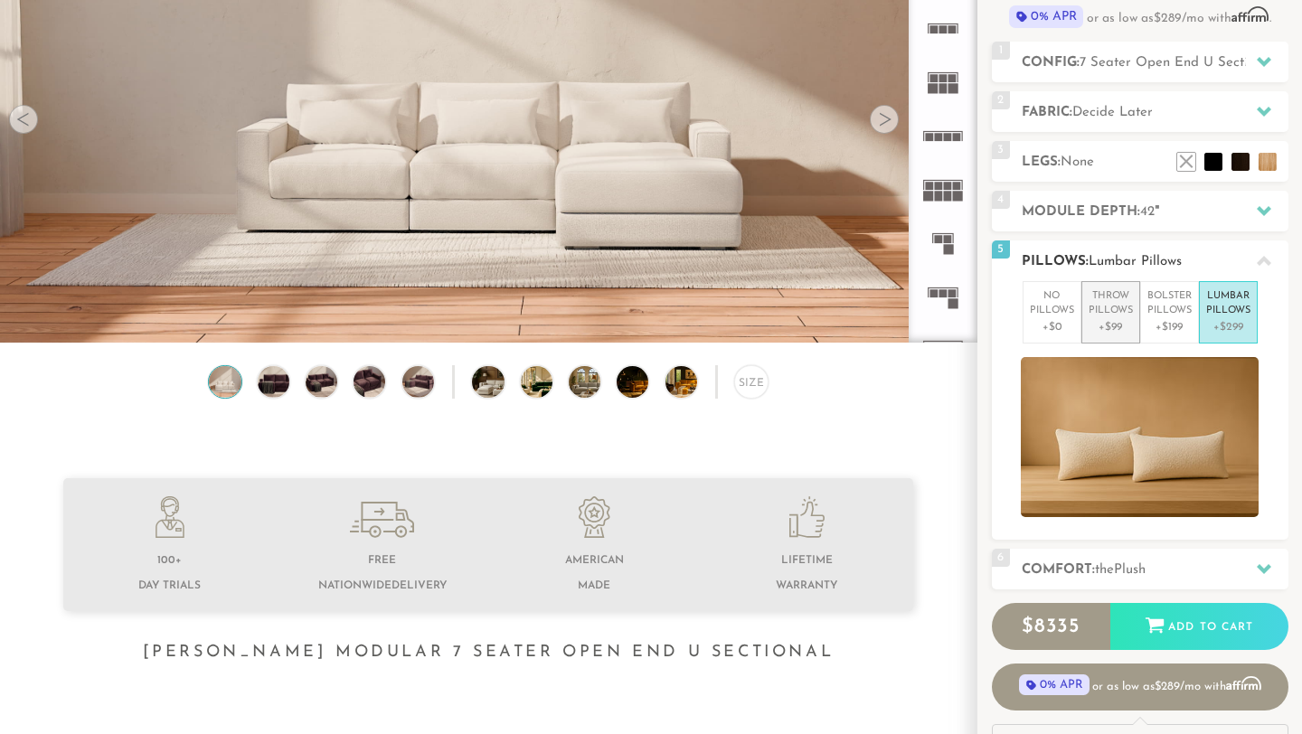
click at [1130, 314] on p "Throw Pillows" at bounding box center [1110, 304] width 44 height 30
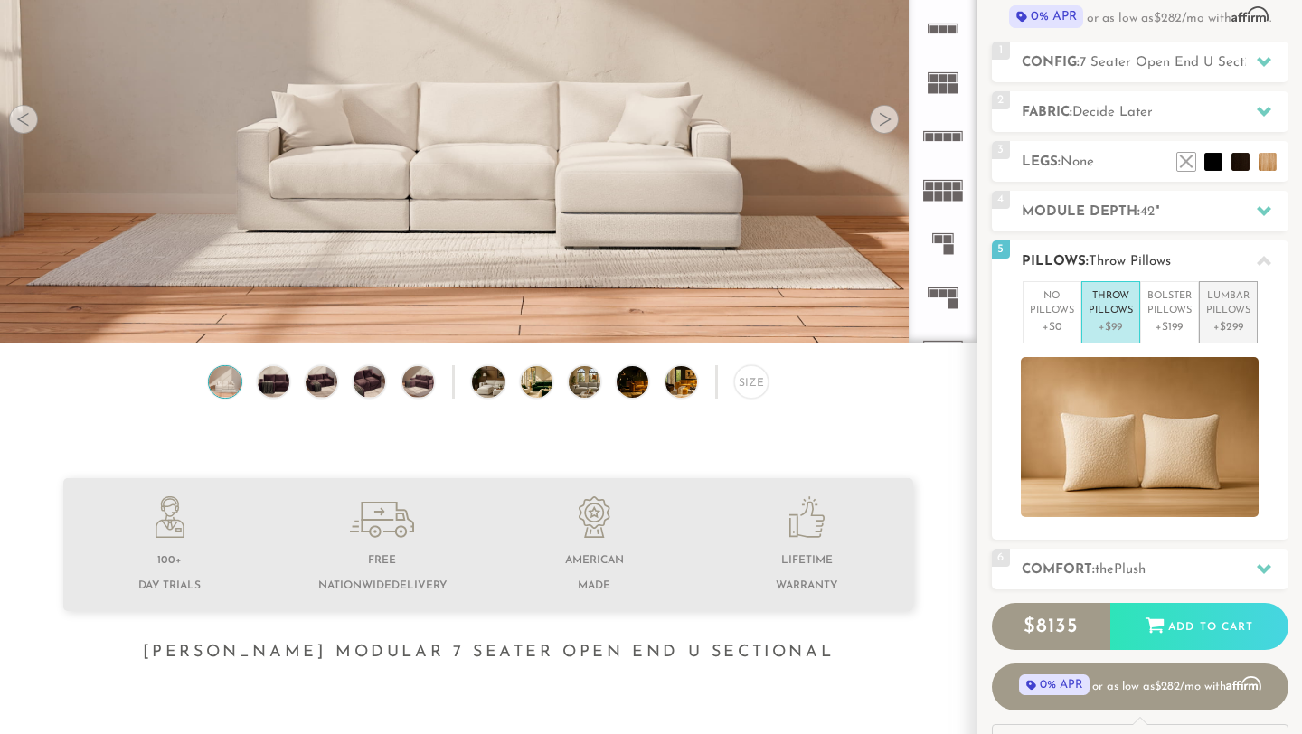
click at [1234, 316] on p "Lumbar Pillows" at bounding box center [1228, 304] width 44 height 30
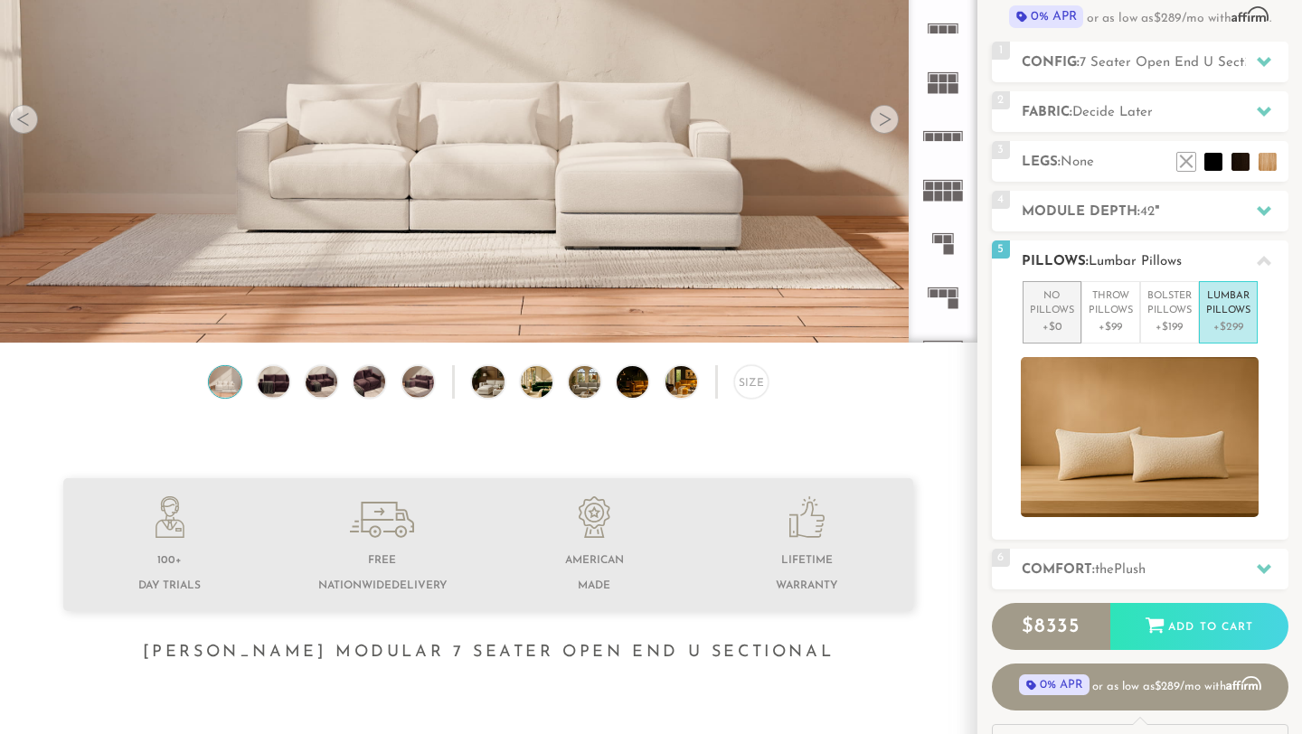
click at [1067, 306] on p "No Pillows" at bounding box center [1051, 304] width 44 height 30
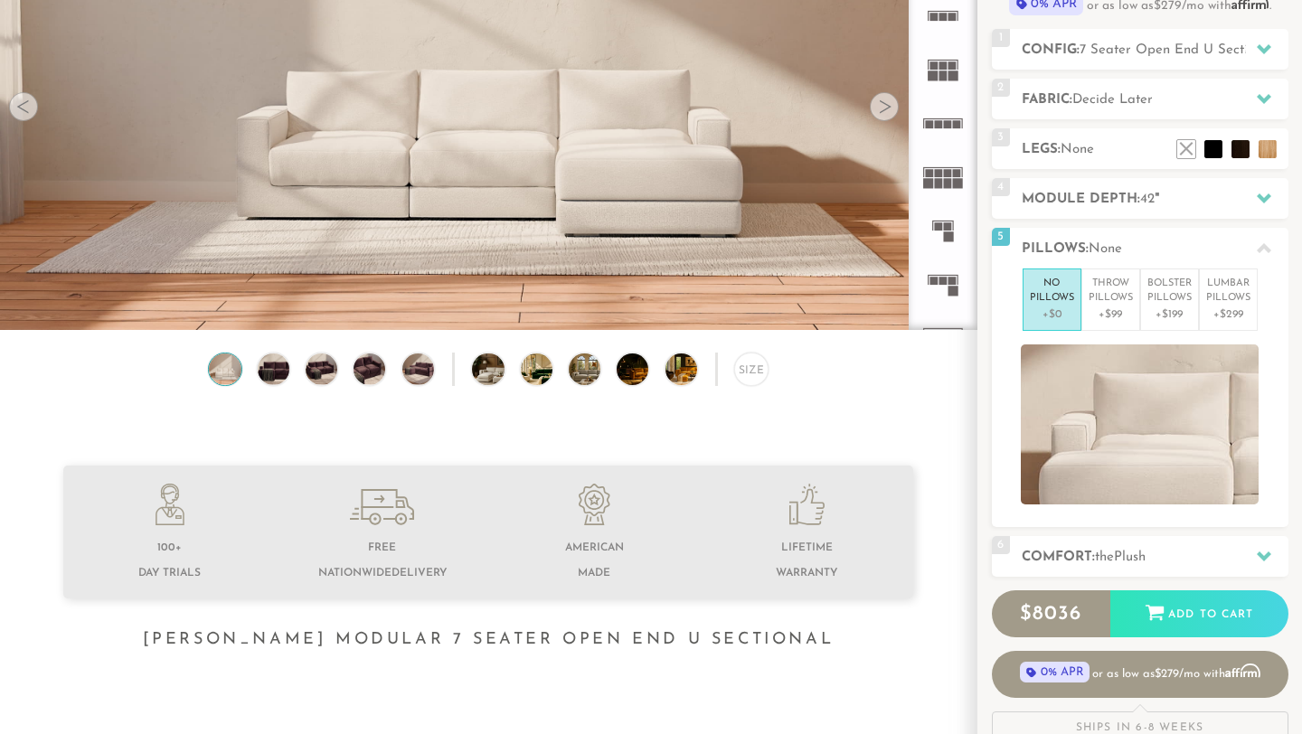
scroll to position [0, 0]
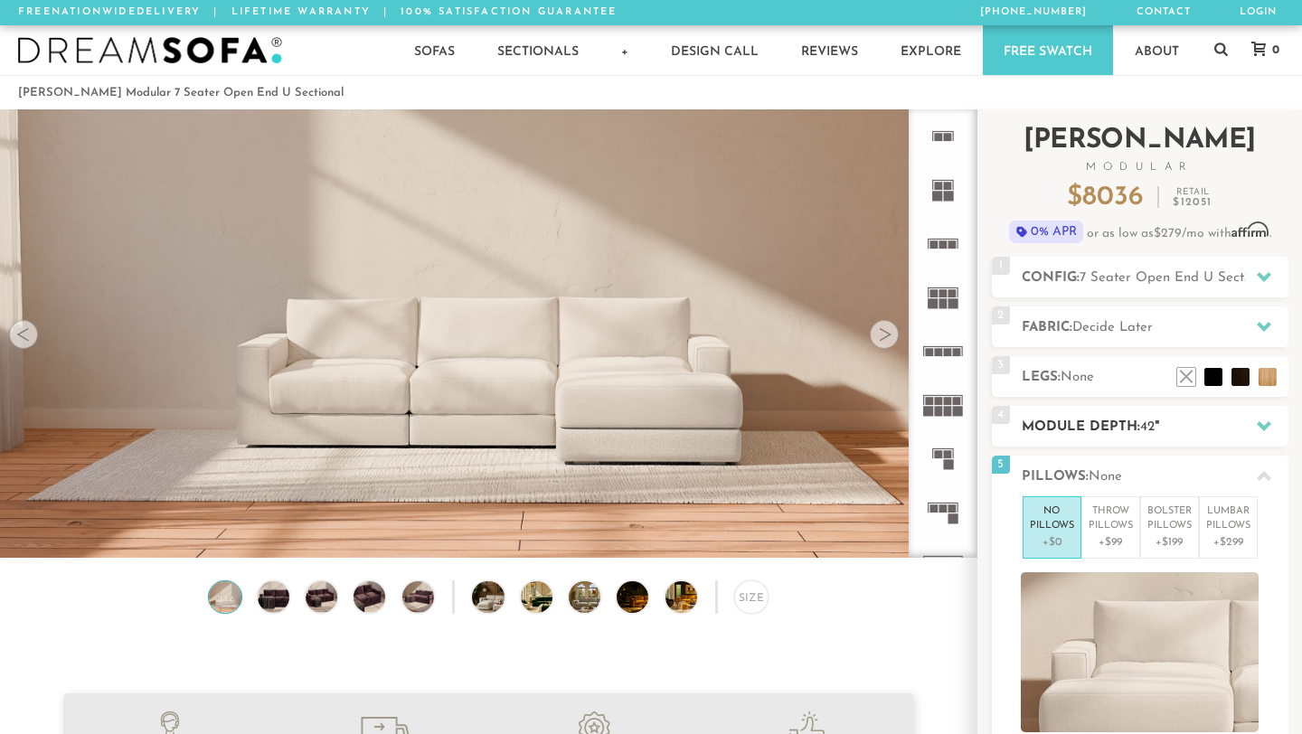
click at [1150, 438] on div "4 Module Depth: 42 "" at bounding box center [1140, 426] width 296 height 41
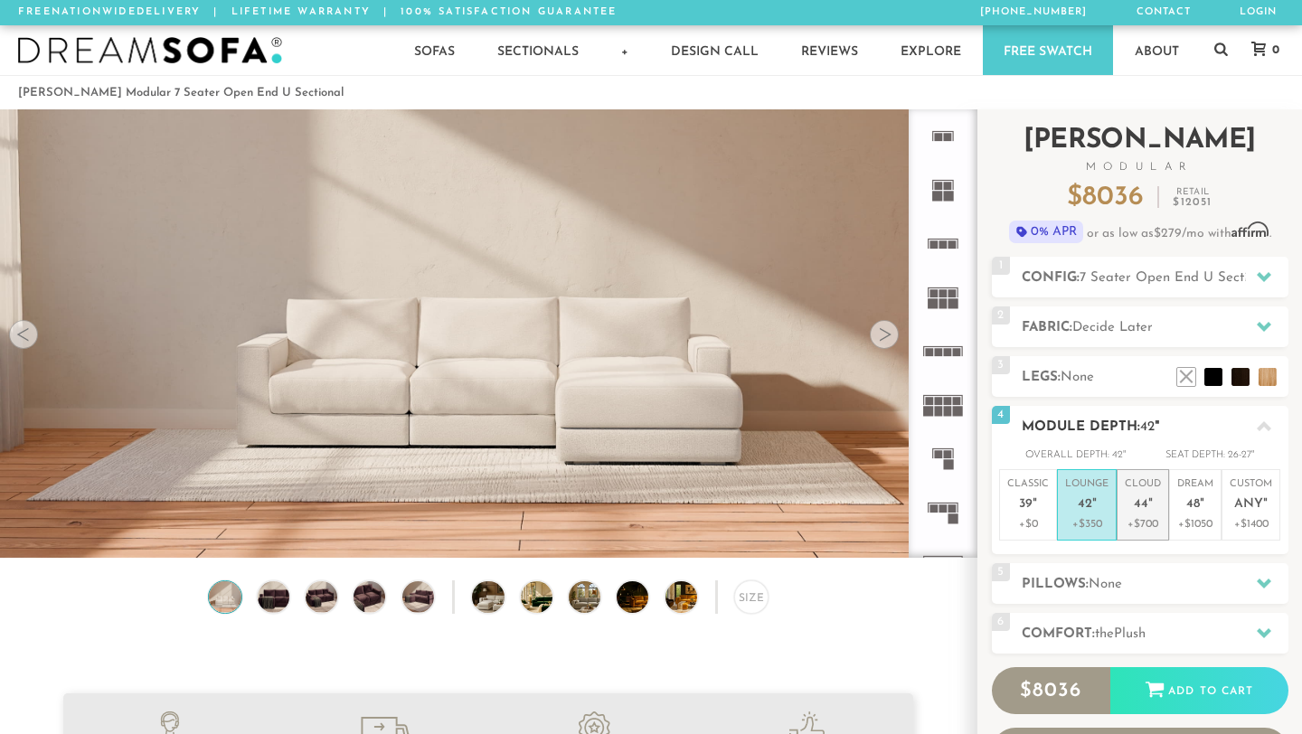
click at [1159, 513] on p "Cloud 44 "" at bounding box center [1142, 496] width 36 height 39
click at [1096, 507] on p "Lounge 42 "" at bounding box center [1086, 496] width 43 height 39
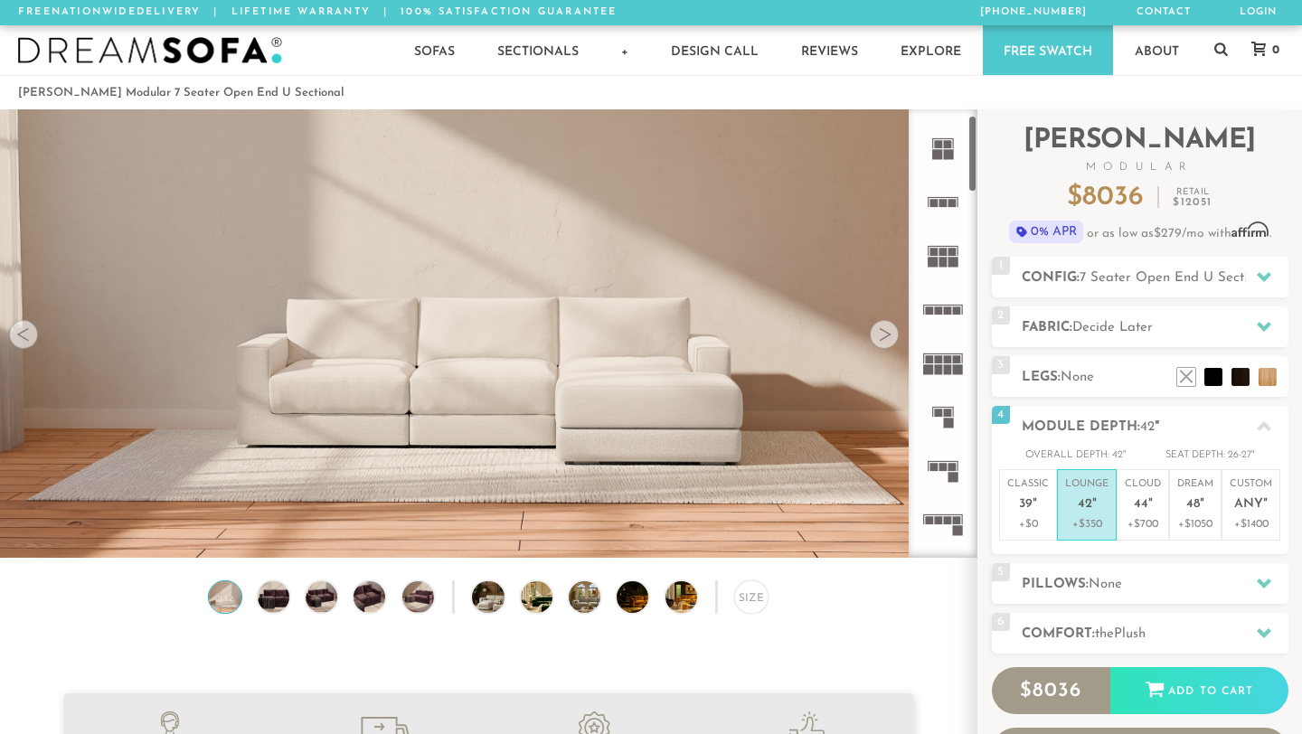
scroll to position [50, 0]
click at [754, 597] on div "Size" at bounding box center [750, 596] width 33 height 33
